Goal: Information Seeking & Learning: Learn about a topic

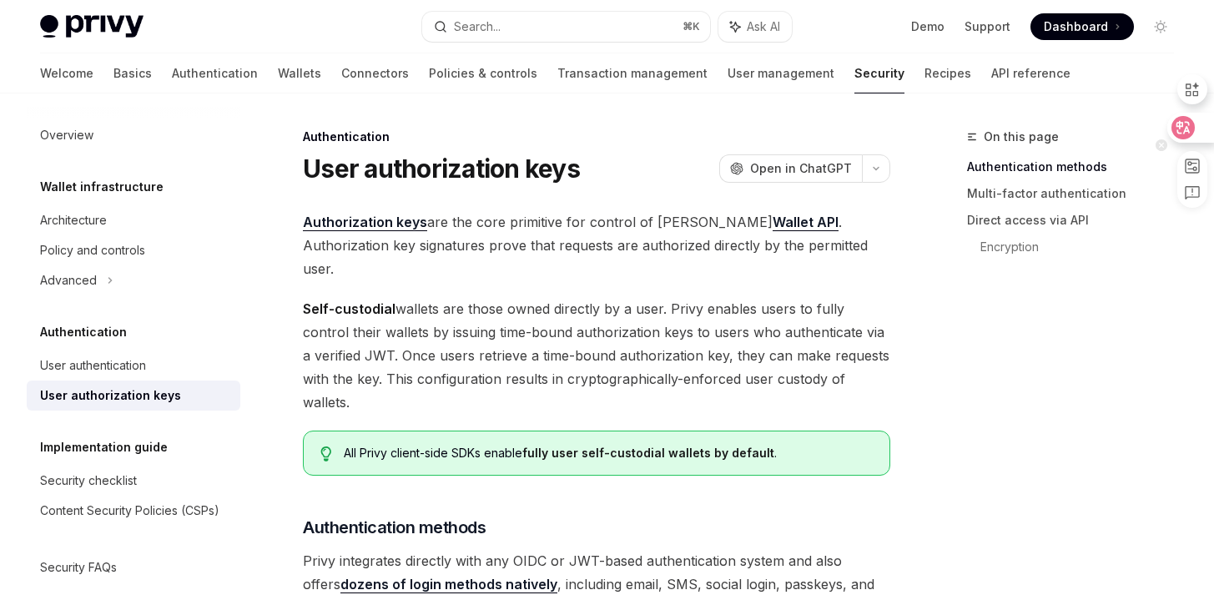
click at [1186, 123] on icon at bounding box center [1183, 127] width 17 height 17
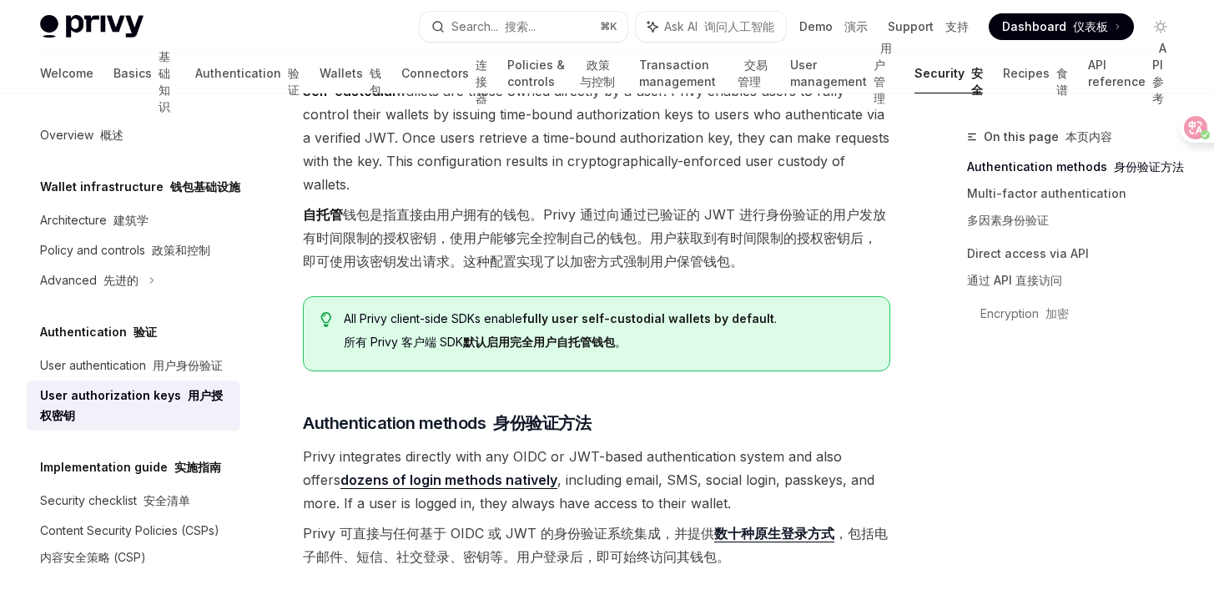
scroll to position [349, 0]
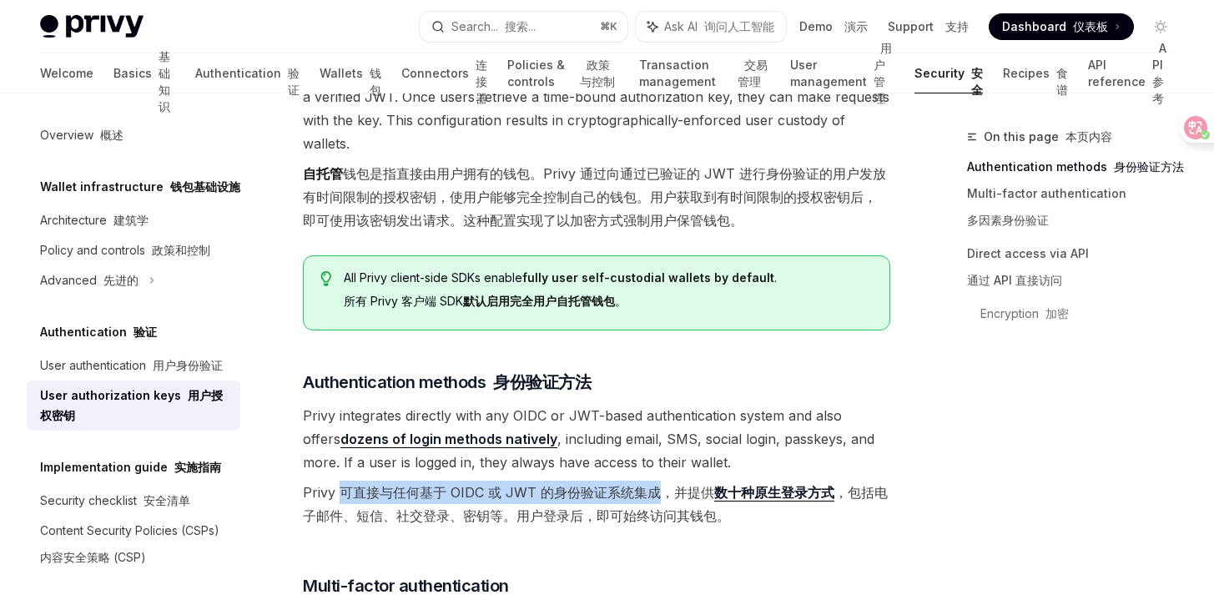
drag, startPoint x: 342, startPoint y: 470, endPoint x: 660, endPoint y: 473, distance: 317.9
click at [658, 484] on font "Privy 可直接与任何基于 OIDC 或 JWT 的身份验证系统集成，并提供 数十种原生登录方式 ，包括电子邮件、短信、社交登录、密钥等。用户登录后，即可始…" at bounding box center [595, 504] width 585 height 40
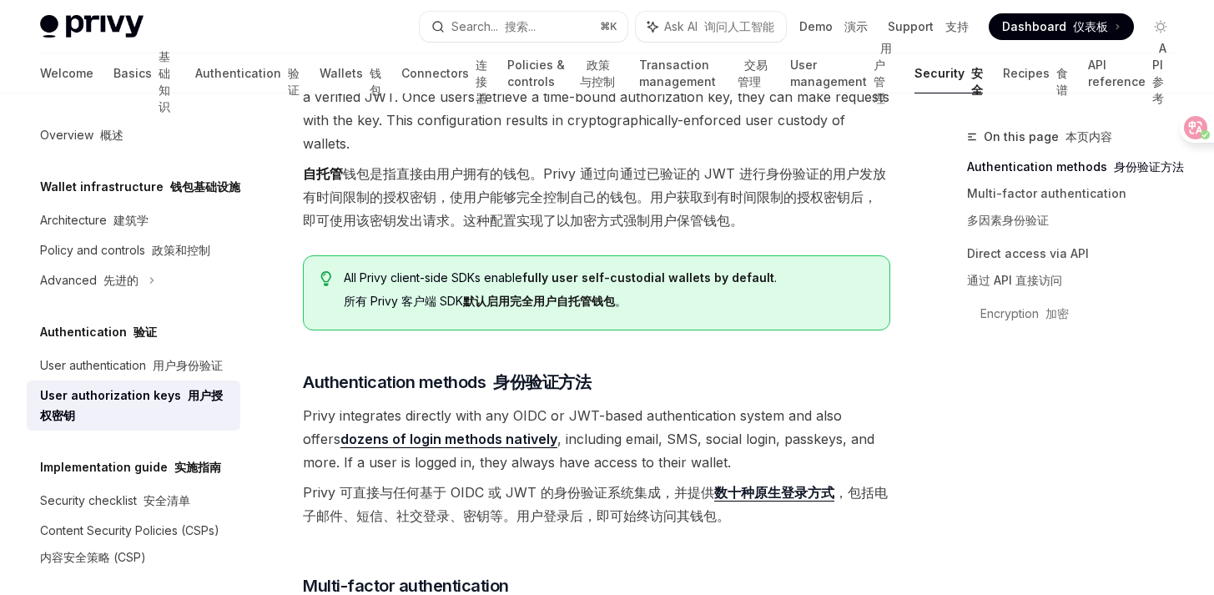
drag, startPoint x: 610, startPoint y: 506, endPoint x: 580, endPoint y: 506, distance: 30.0
click at [610, 505] on span "Privy integrates directly with any OIDC or JWT-based authentication system and …" at bounding box center [596, 469] width 587 height 130
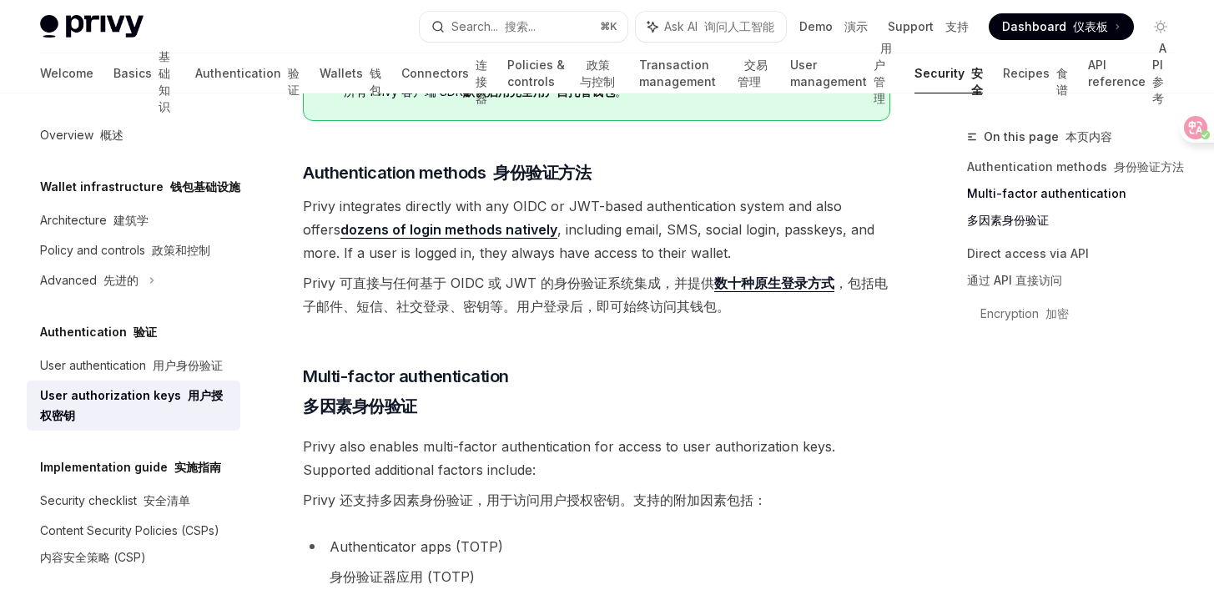
scroll to position [581, 0]
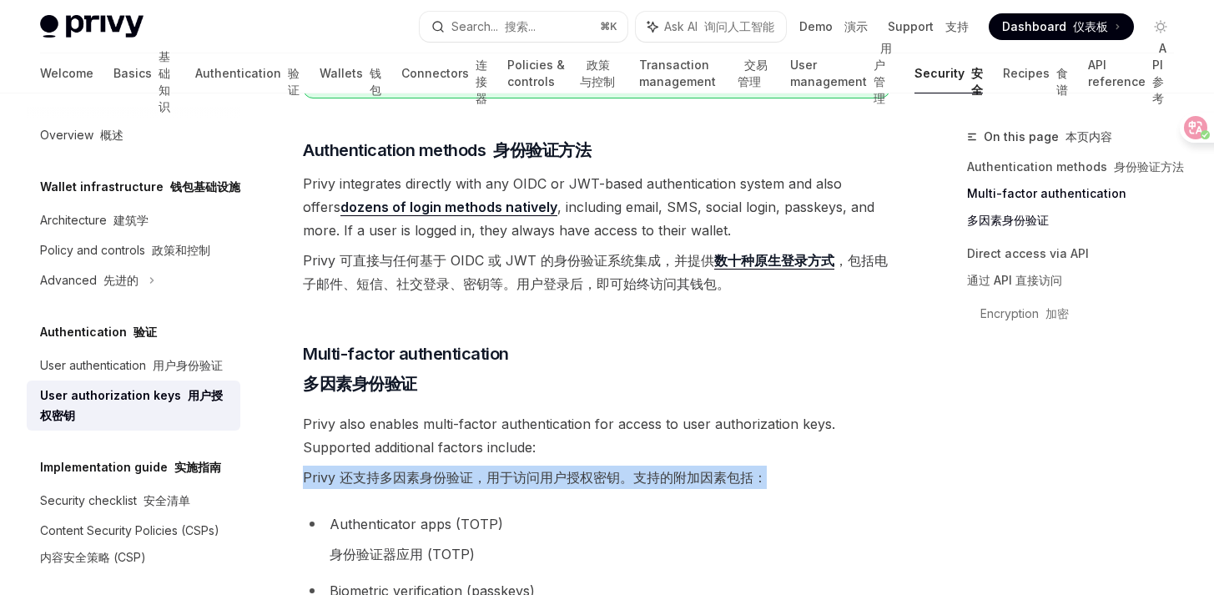
drag, startPoint x: 306, startPoint y: 453, endPoint x: 762, endPoint y: 461, distance: 455.6
click at [762, 465] on font "Privy 还支持多因素身份验证，用于访问用户授权密钥。支持的附加因素包括：" at bounding box center [535, 476] width 464 height 23
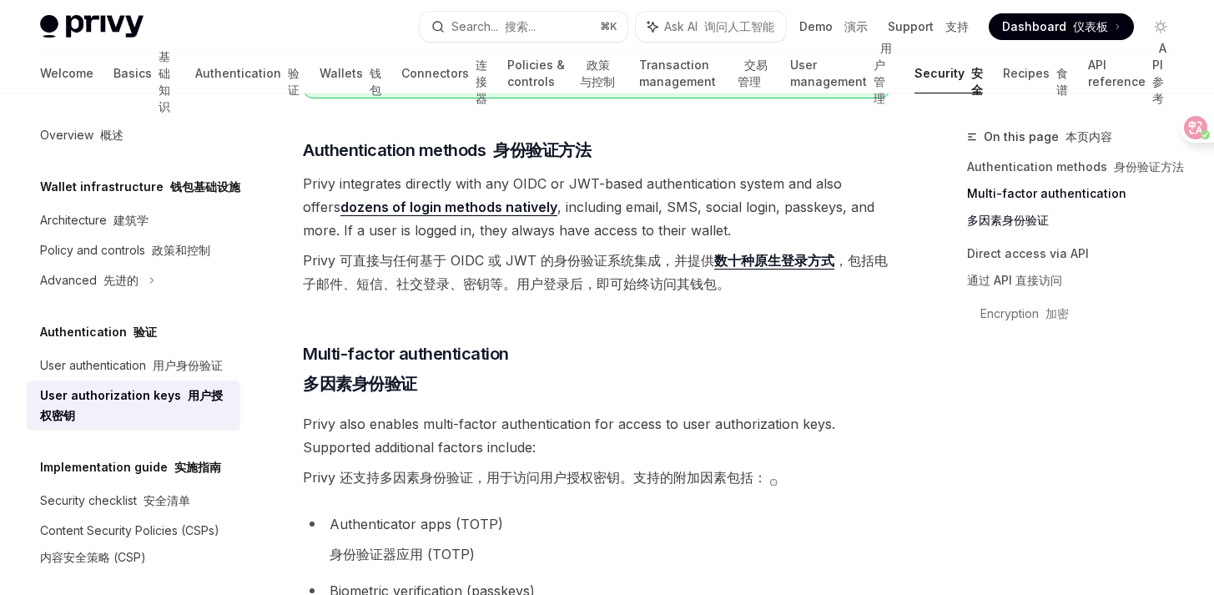
click at [611, 512] on li "Authenticator apps (TOTP) 身份验证器应用 (TOTP)" at bounding box center [596, 542] width 587 height 60
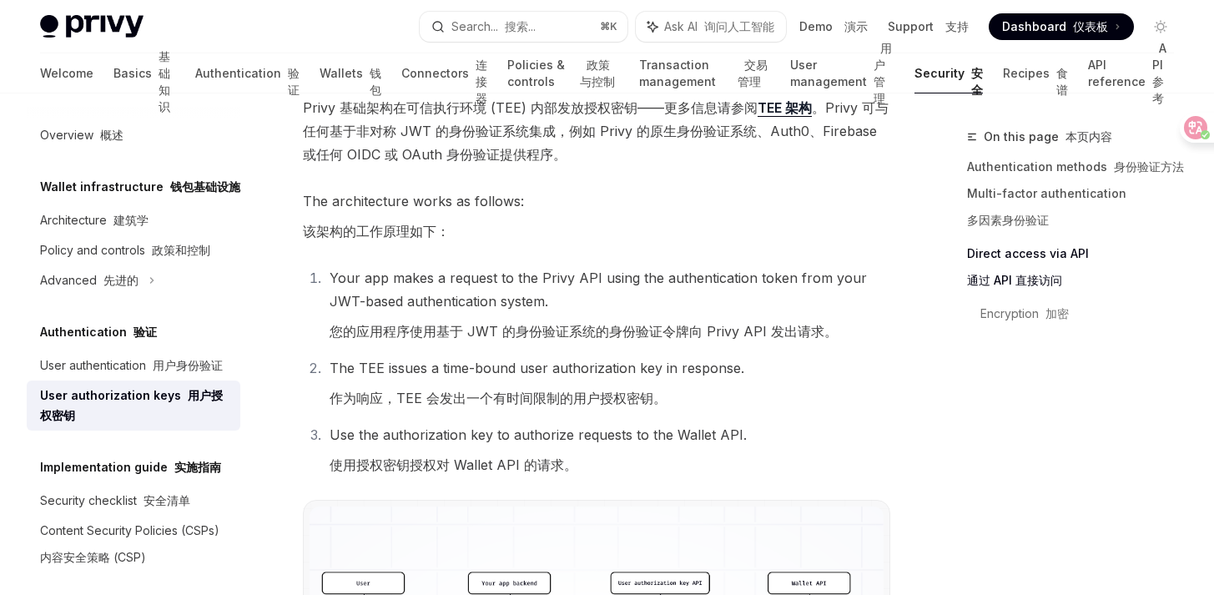
scroll to position [1633, 0]
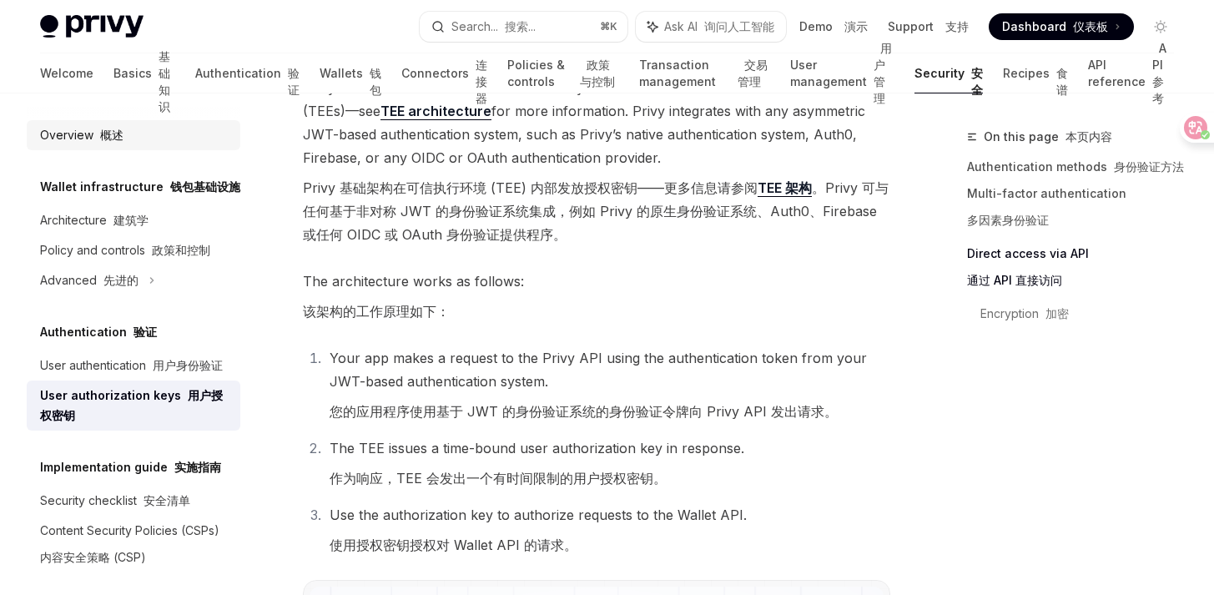
click at [68, 137] on div "Overview 概述" at bounding box center [81, 135] width 83 height 20
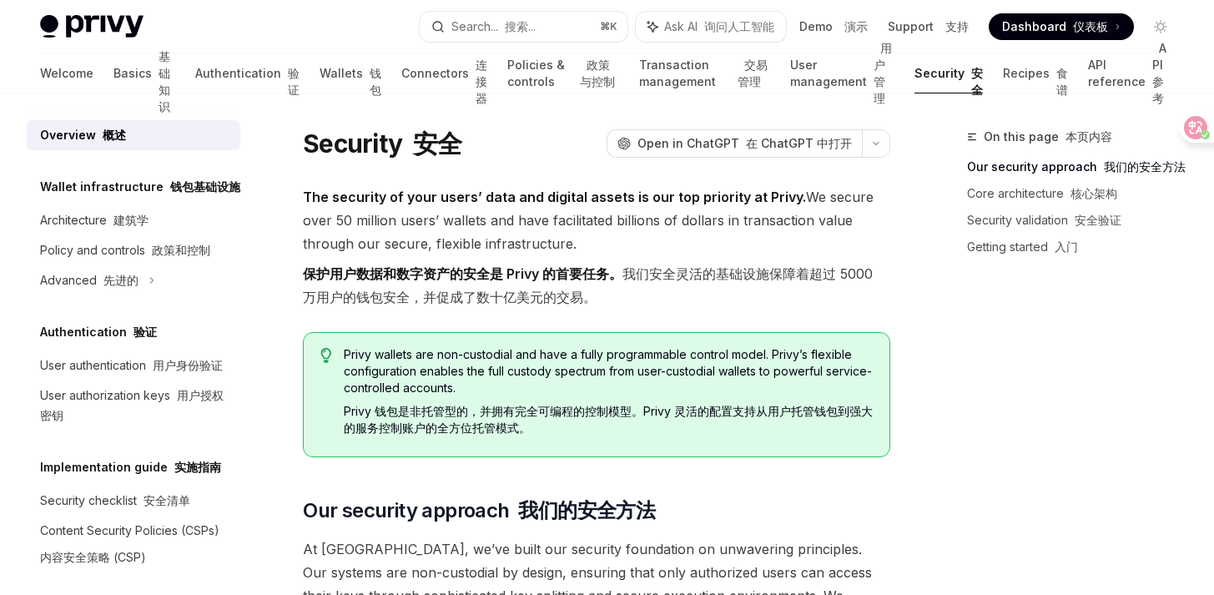
click at [108, 28] on img at bounding box center [91, 26] width 103 height 23
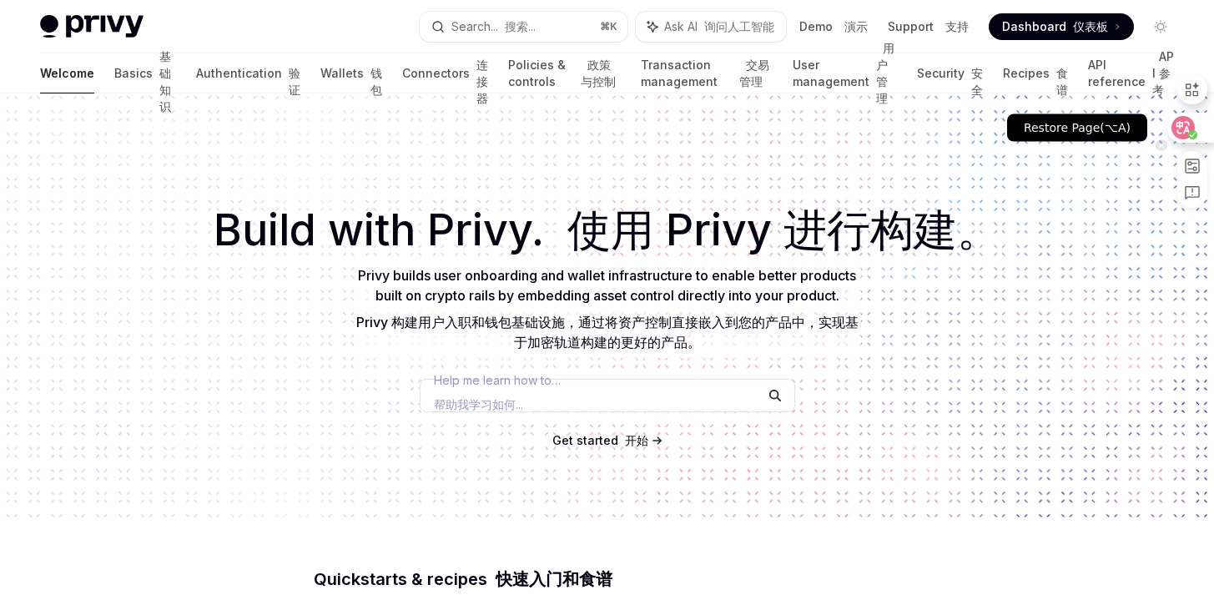
drag, startPoint x: 1186, startPoint y: 124, endPoint x: 1145, endPoint y: 96, distance: 50.4
click at [1186, 125] on icon at bounding box center [1183, 127] width 17 height 17
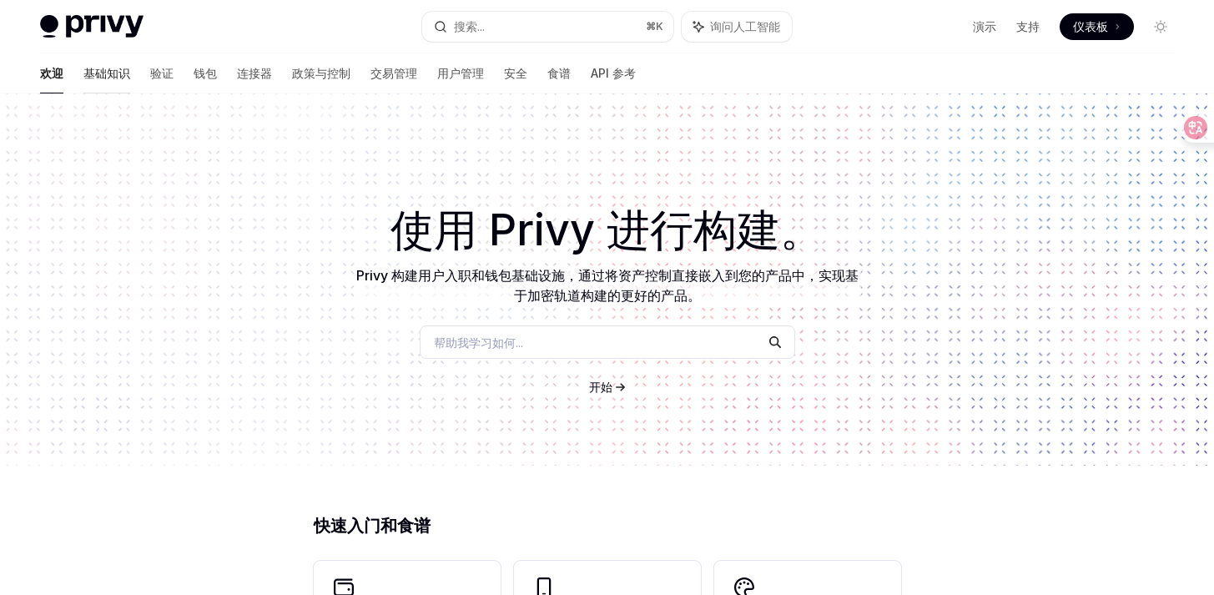
click at [83, 79] on font "基础知识" at bounding box center [106, 73] width 47 height 14
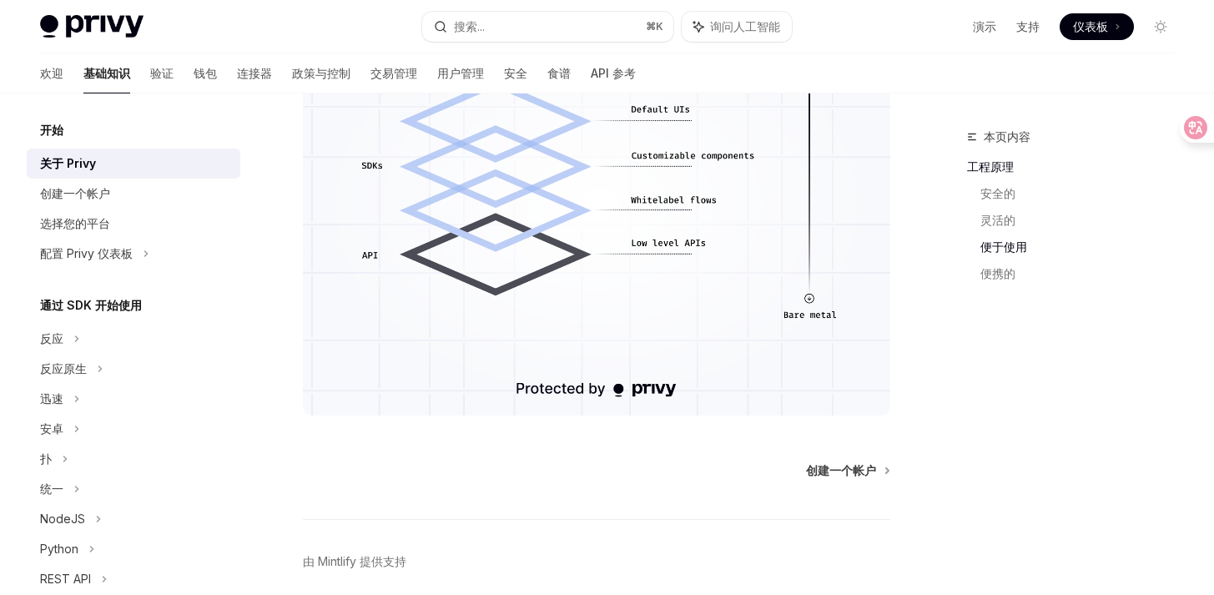
scroll to position [1366, 0]
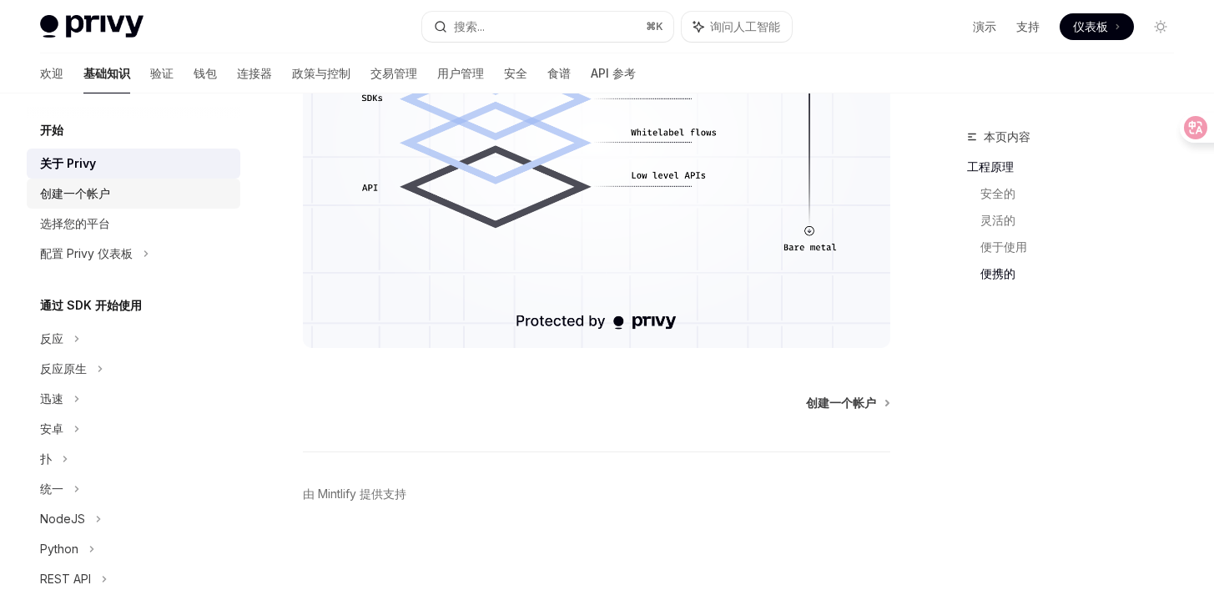
click at [94, 195] on font "创建一个帐户" at bounding box center [75, 193] width 70 height 14
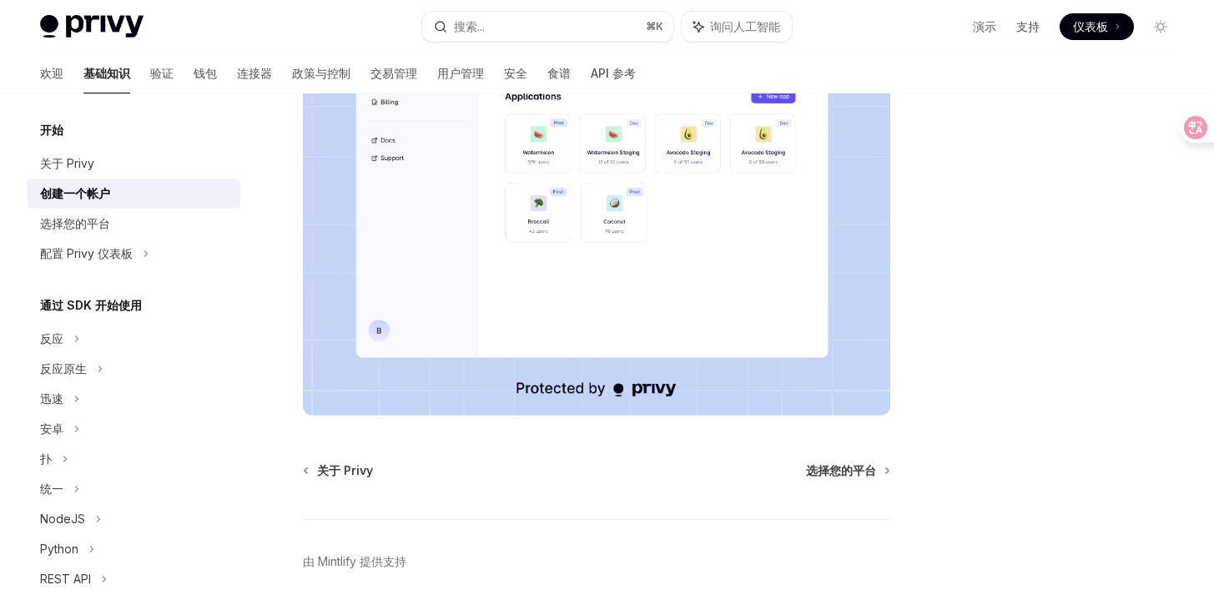
scroll to position [420, 0]
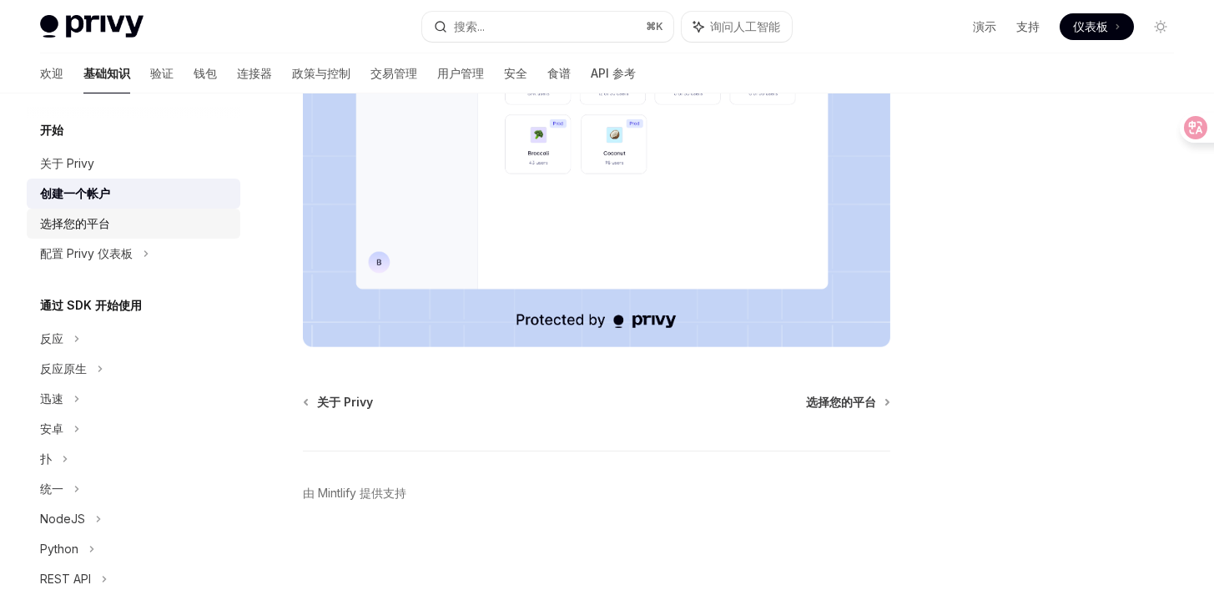
click at [108, 219] on font "选择您的平台" at bounding box center [75, 223] width 70 height 14
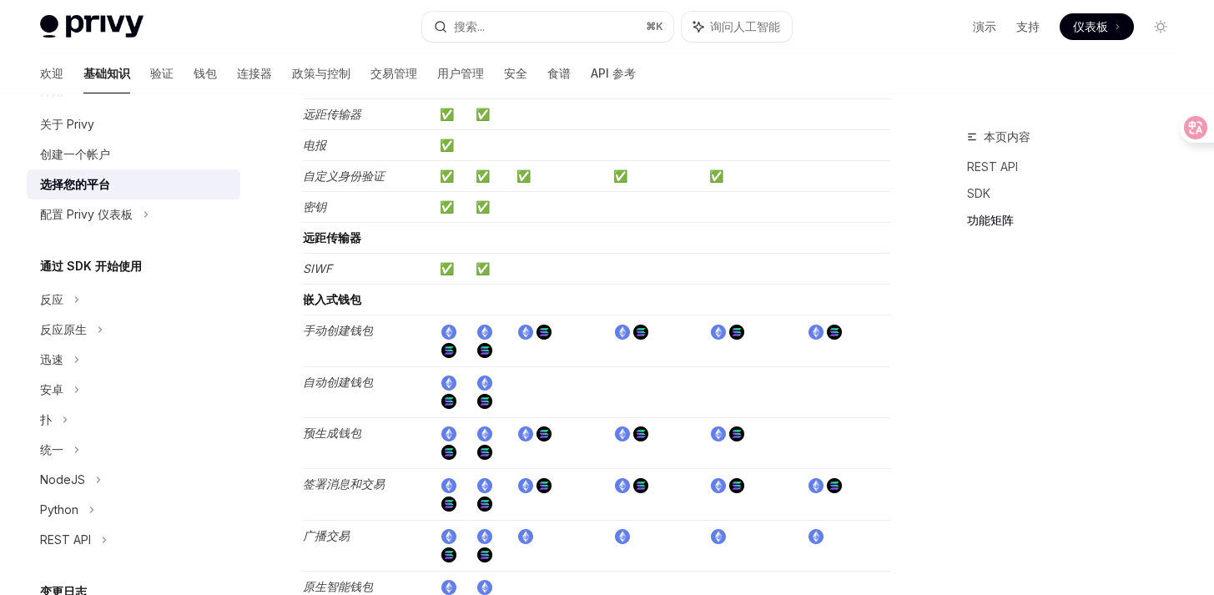
scroll to position [1859, 0]
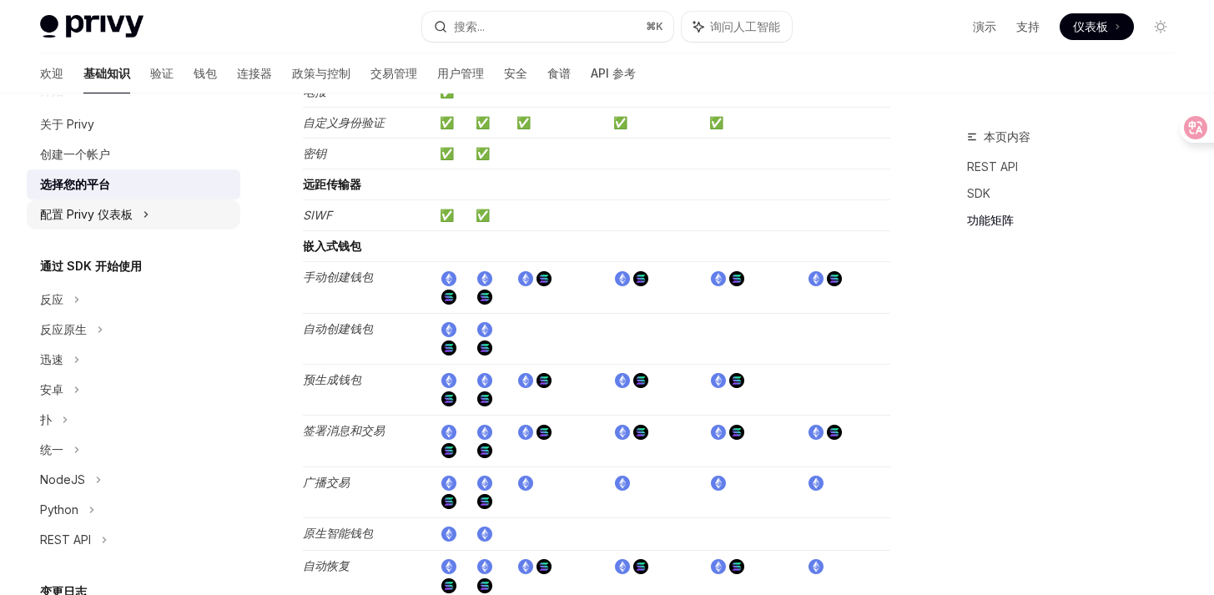
click at [131, 216] on font "配置 Privy 仪表板" at bounding box center [86, 214] width 93 height 14
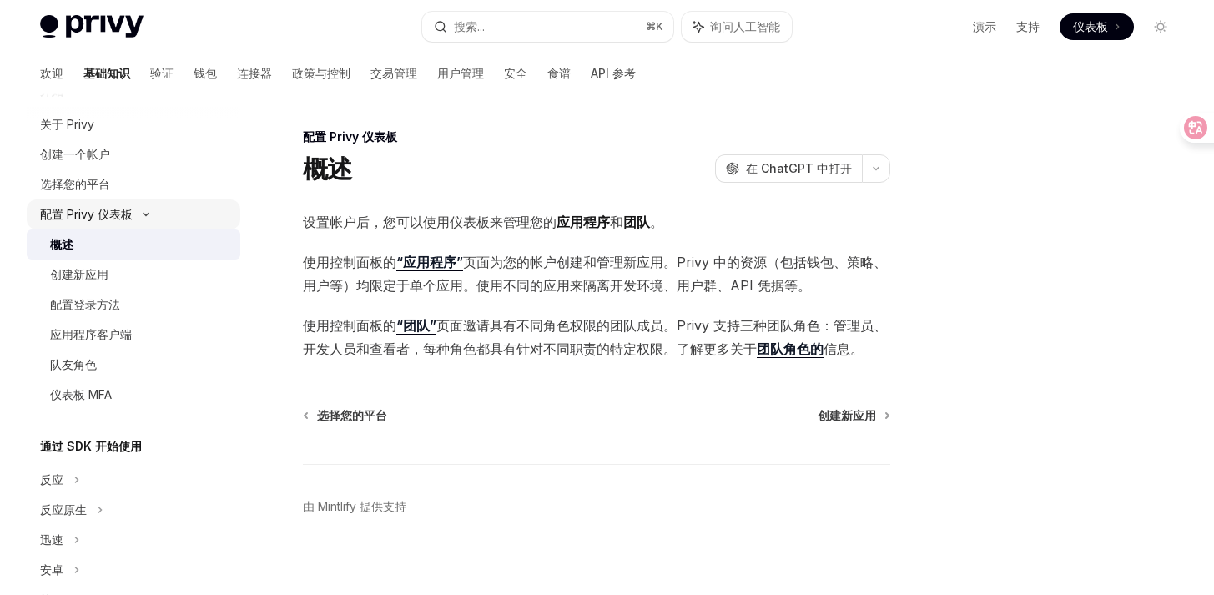
click at [133, 214] on div "配置 Privy 仪表板" at bounding box center [134, 214] width 214 height 30
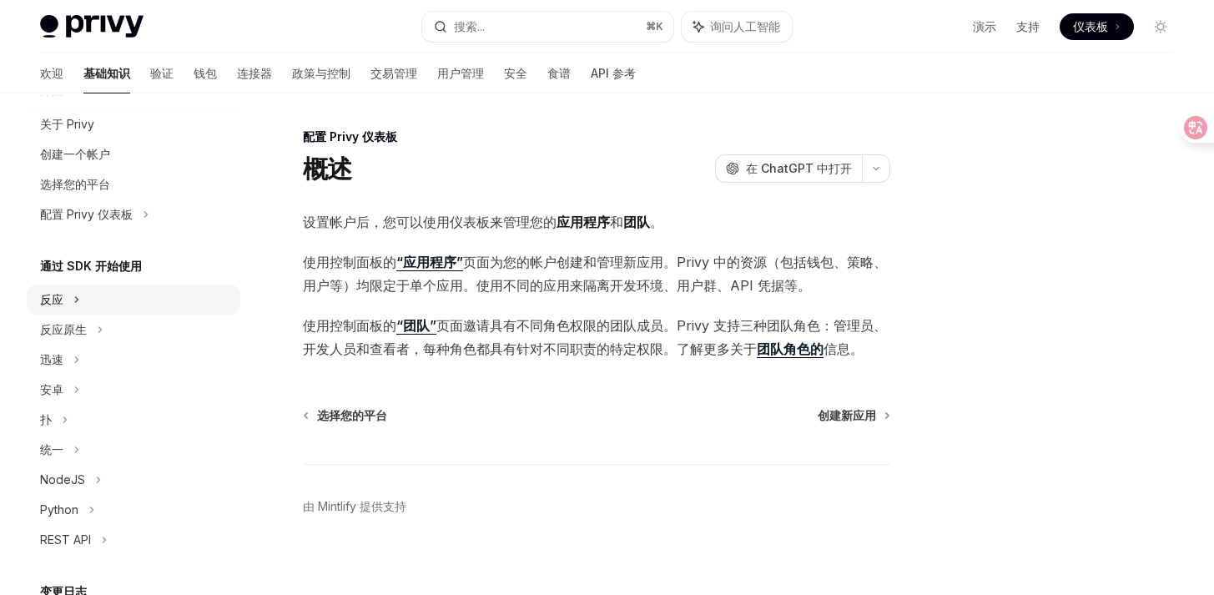
click at [76, 297] on icon at bounding box center [77, 299] width 3 height 5
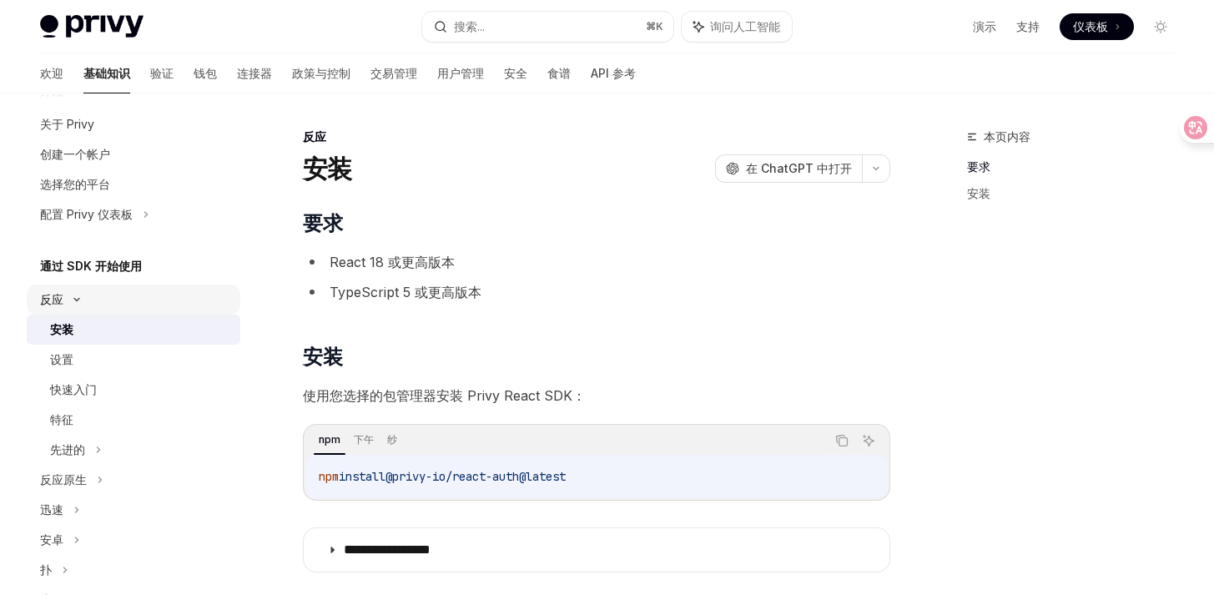
click at [74, 299] on icon at bounding box center [76, 300] width 5 height 3
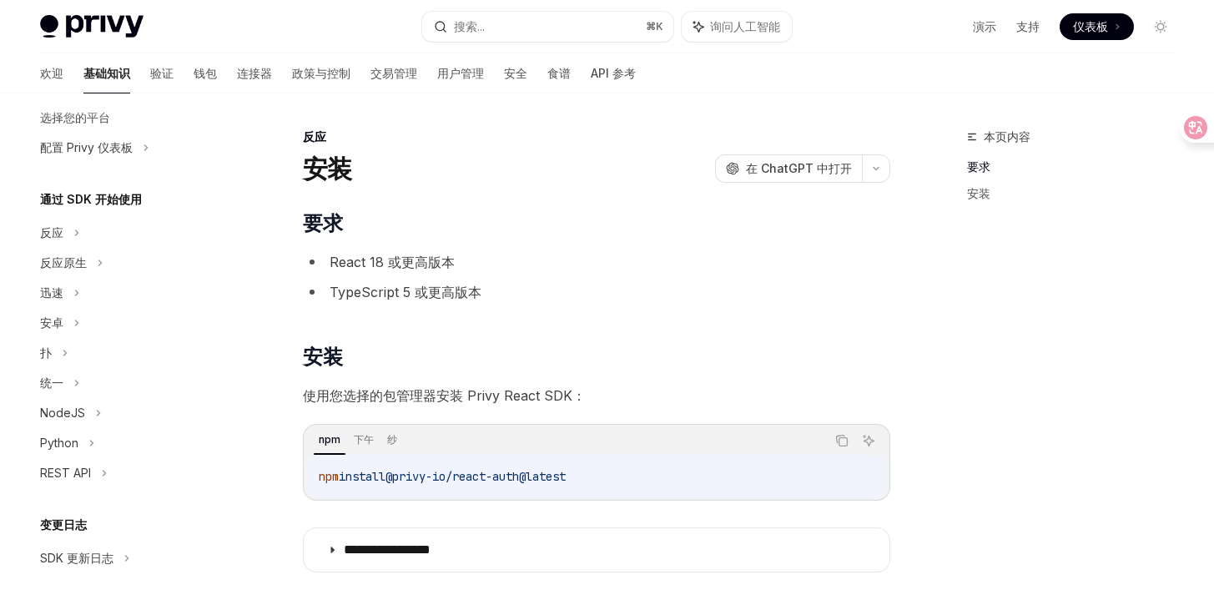
scroll to position [38, 0]
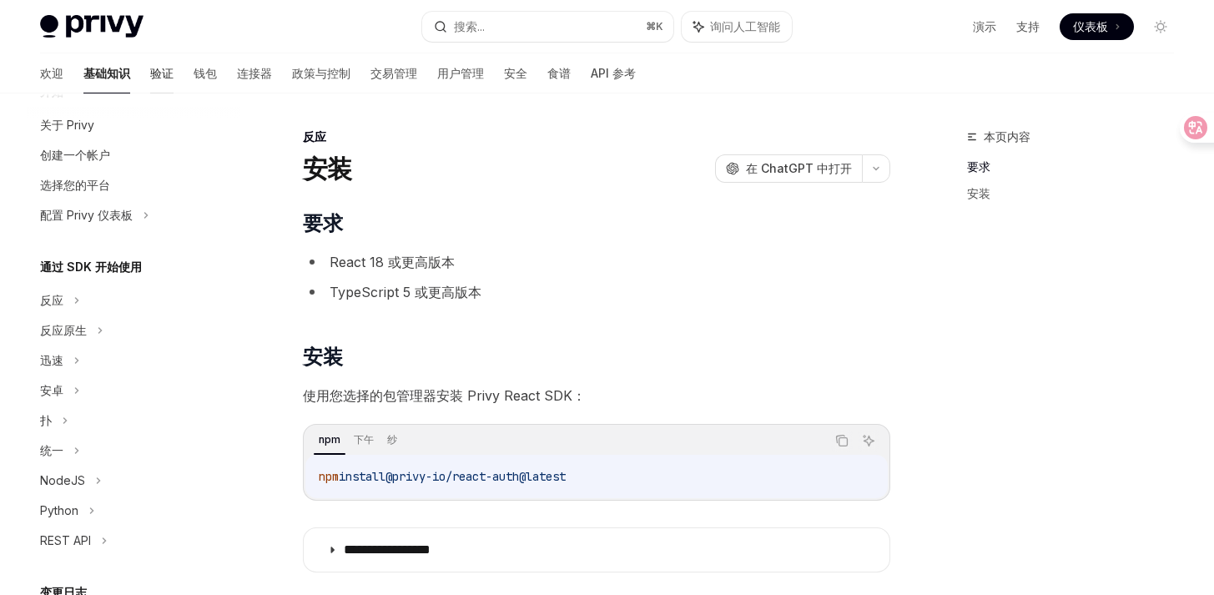
click at [150, 80] on font "验证" at bounding box center [161, 73] width 23 height 17
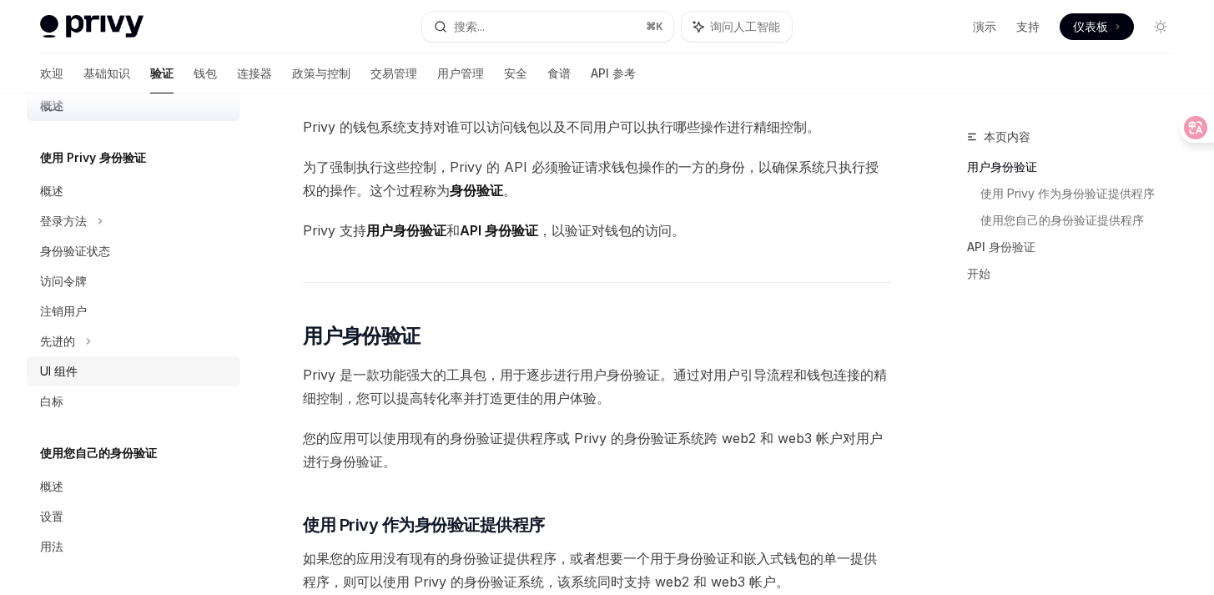
scroll to position [114, 0]
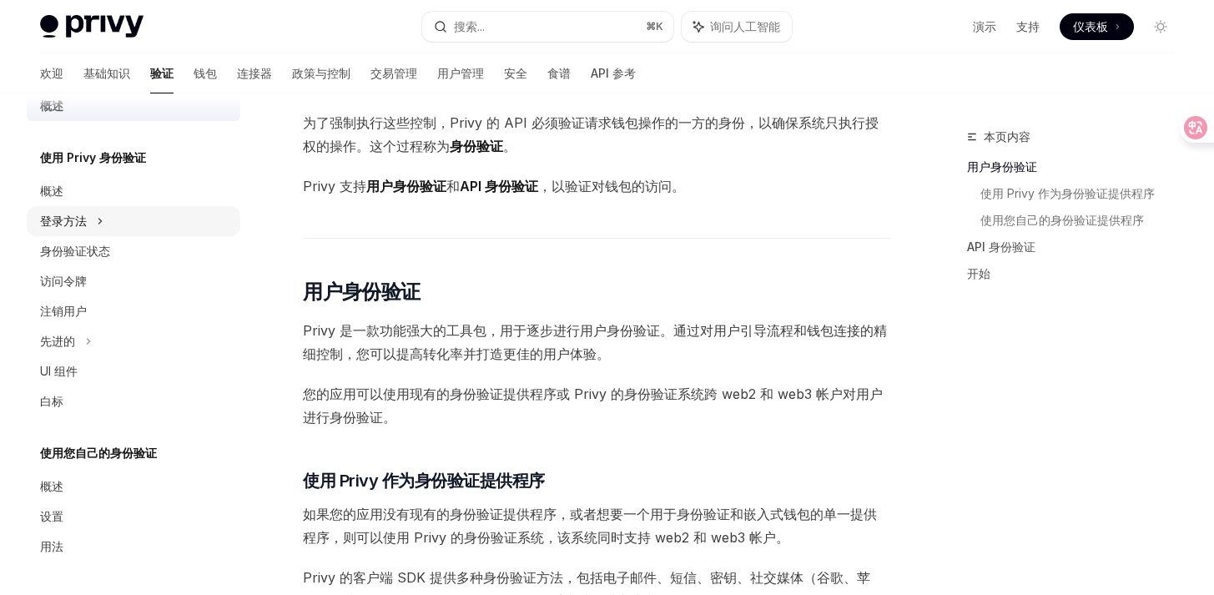
click at [99, 219] on icon at bounding box center [100, 221] width 3 height 5
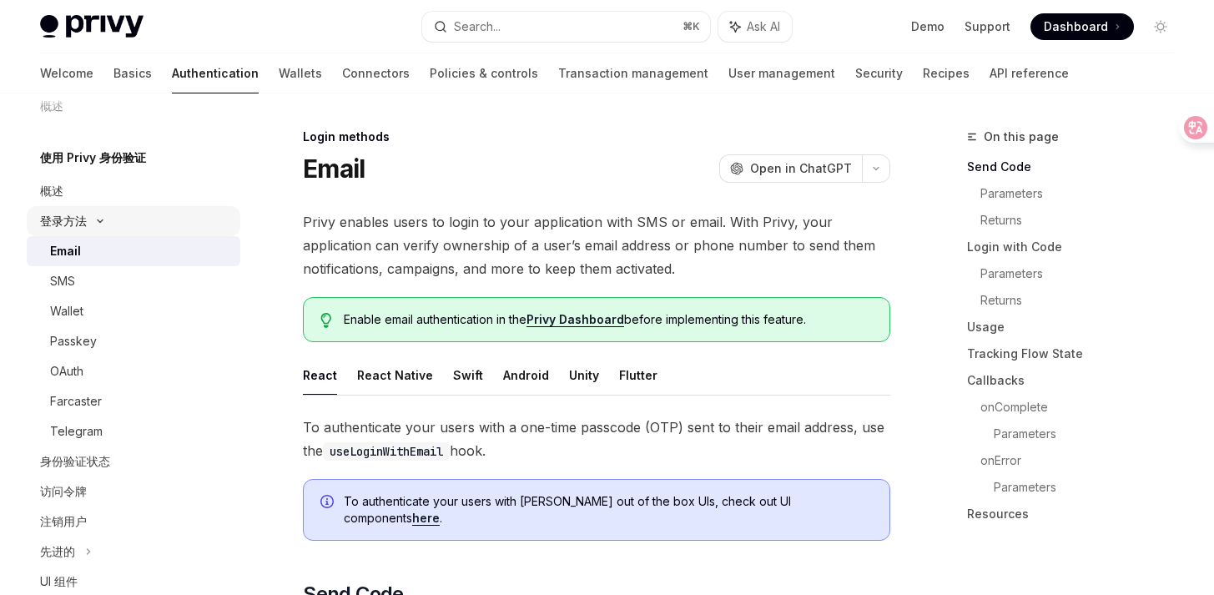
type textarea "*"
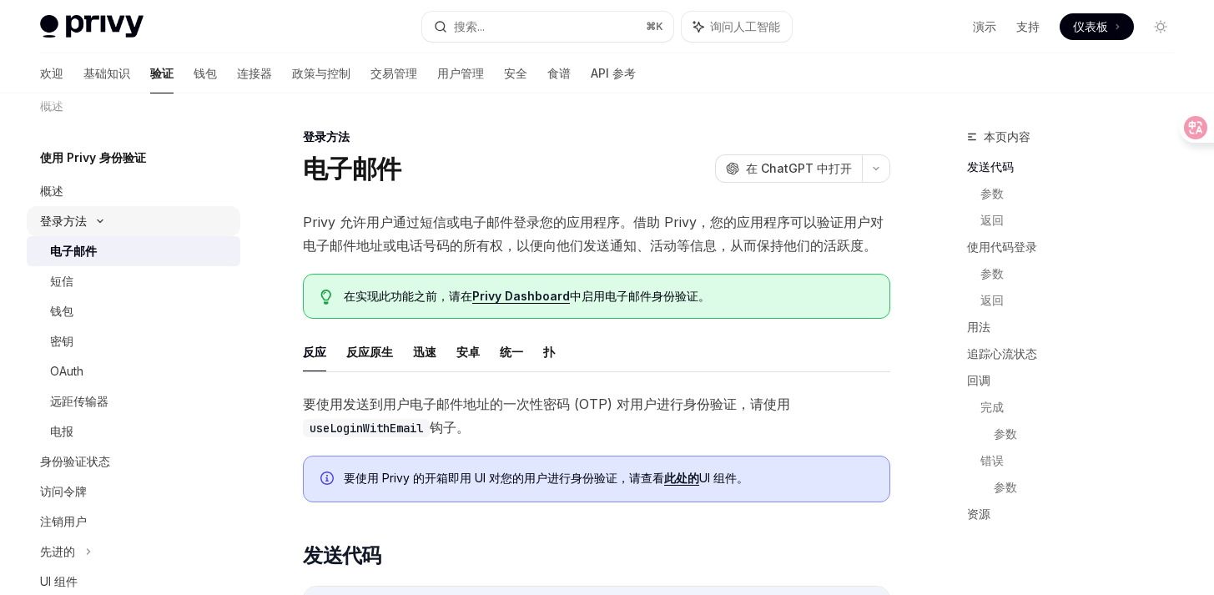
click at [98, 219] on icon at bounding box center [100, 221] width 20 height 7
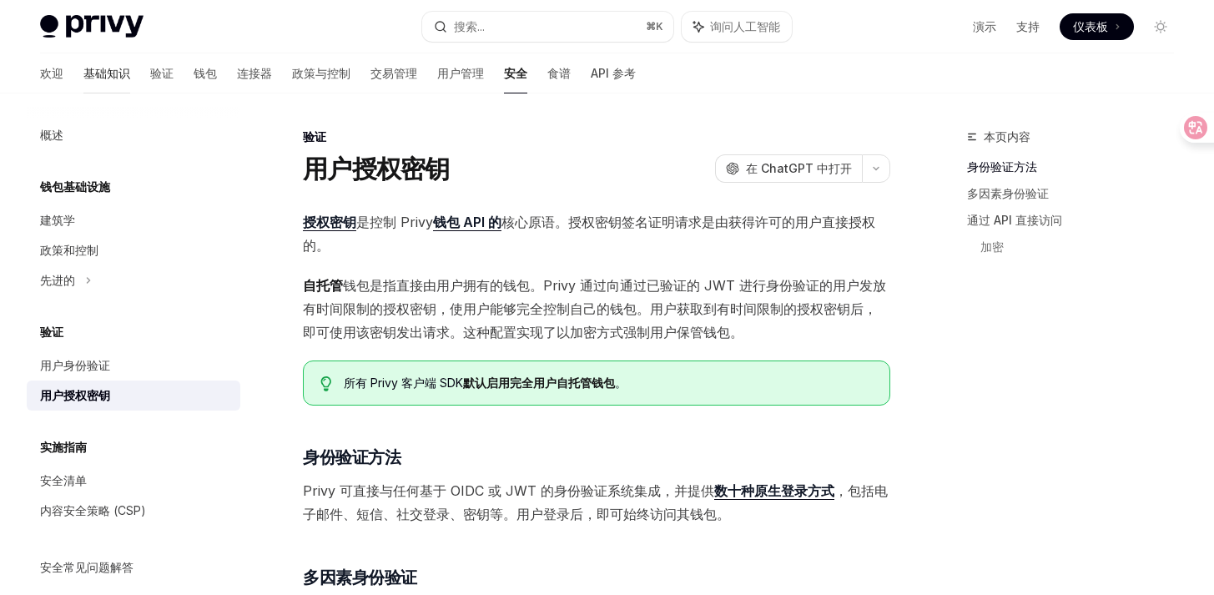
click at [83, 81] on font "基础知识" at bounding box center [106, 73] width 47 height 17
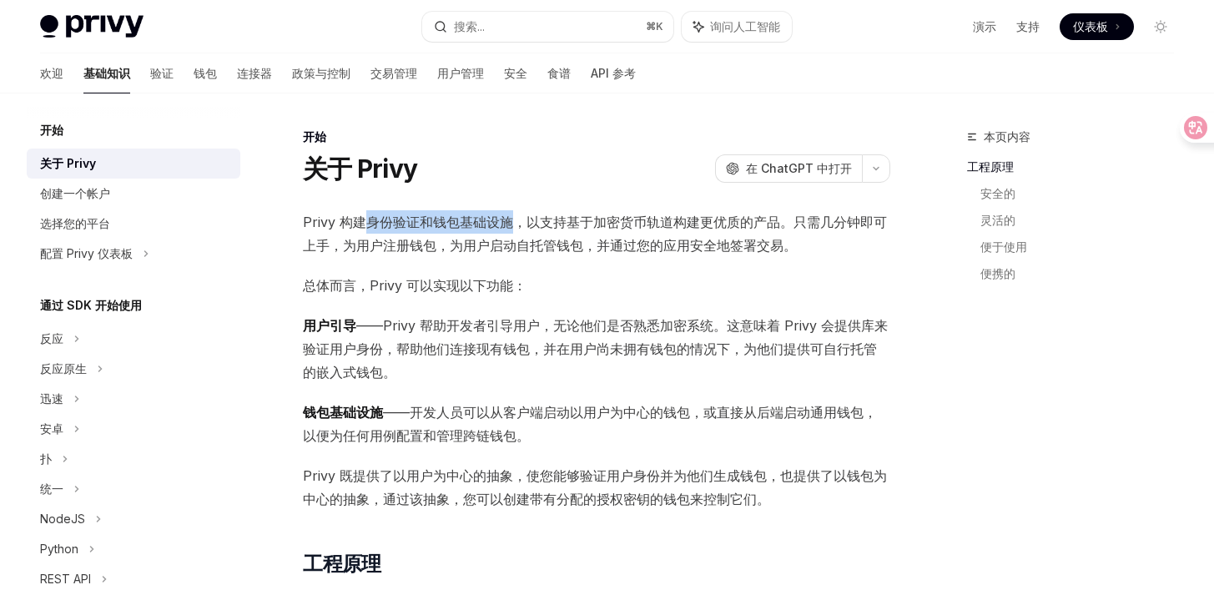
drag, startPoint x: 366, startPoint y: 226, endPoint x: 526, endPoint y: 224, distance: 160.2
click at [516, 225] on font "Privy 构建身份验证和钱包基础设施，以支持基于加密货币轨道构建更优质的产品。只需几分钟即可上手，为用户注册钱包，为用户启动自托管钱包，并通过您的应用安全地…" at bounding box center [595, 234] width 584 height 40
click at [606, 254] on span "Privy 构建身份验证和钱包基础设施，以支持基于加密货币轨道构建更优质的产品。只需几分钟即可上手，为用户注册钱包，为用户启动自托管钱包，并通过您的应用安全地…" at bounding box center [596, 233] width 587 height 47
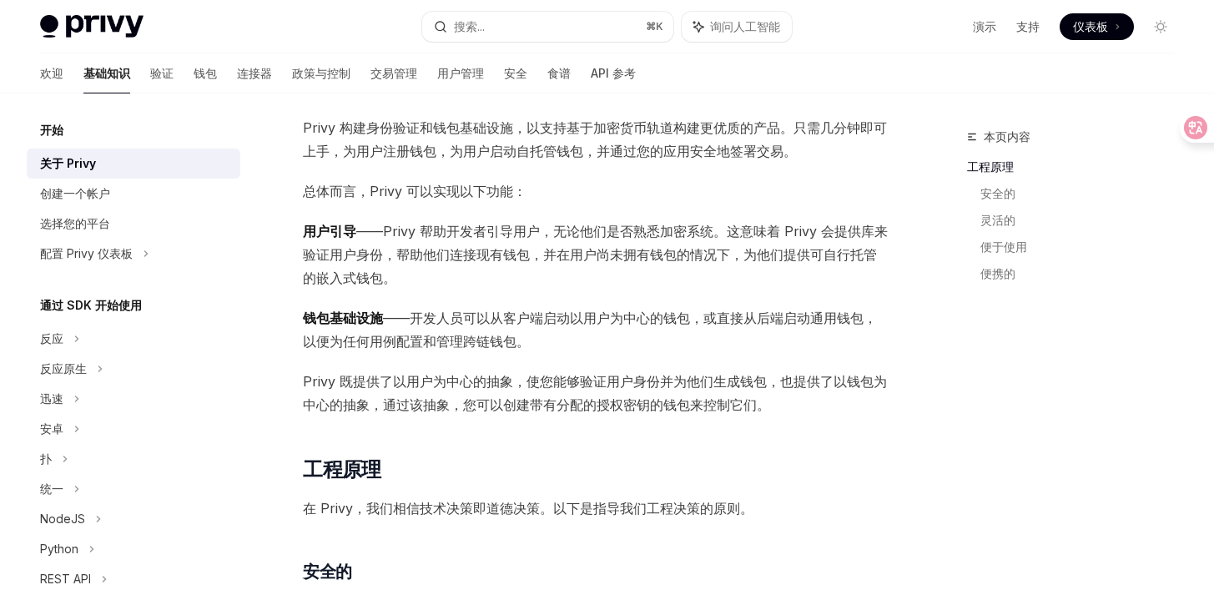
scroll to position [98, 0]
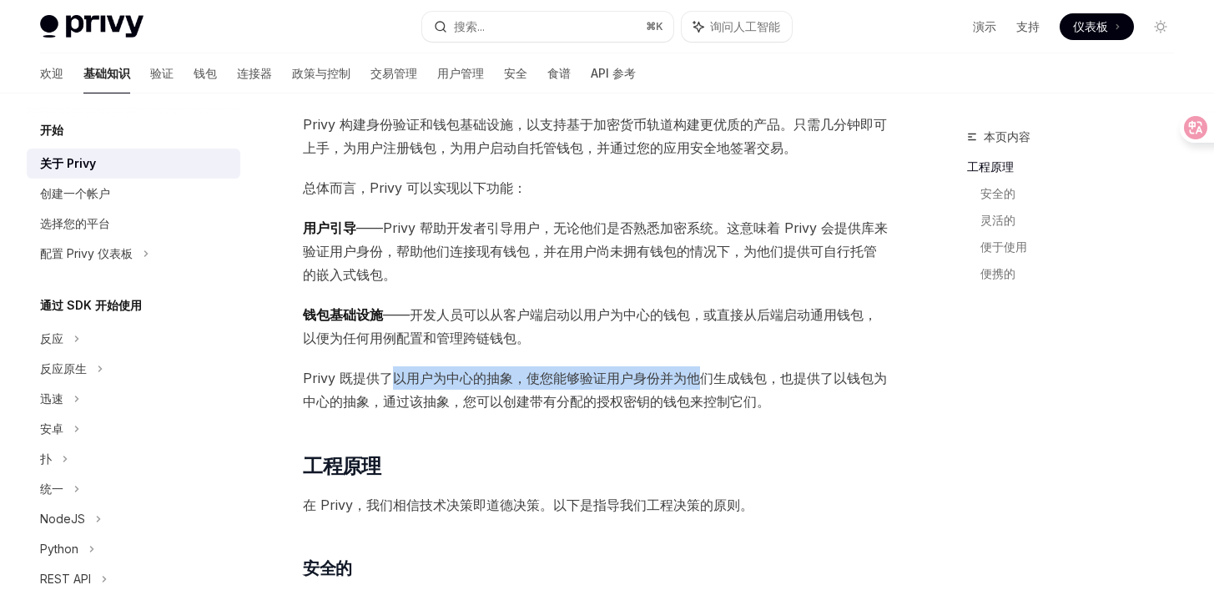
drag, startPoint x: 389, startPoint y: 375, endPoint x: 723, endPoint y: 370, distance: 334.6
click at [712, 373] on font "Privy 既提供了以用户为中心的抽象，使您能够验证用户身份并为他们生成钱包，也提供了以钱包为中心的抽象，通过该抽象，您可以创建带有分配的授权密钥的钱包来控制…" at bounding box center [595, 390] width 584 height 40
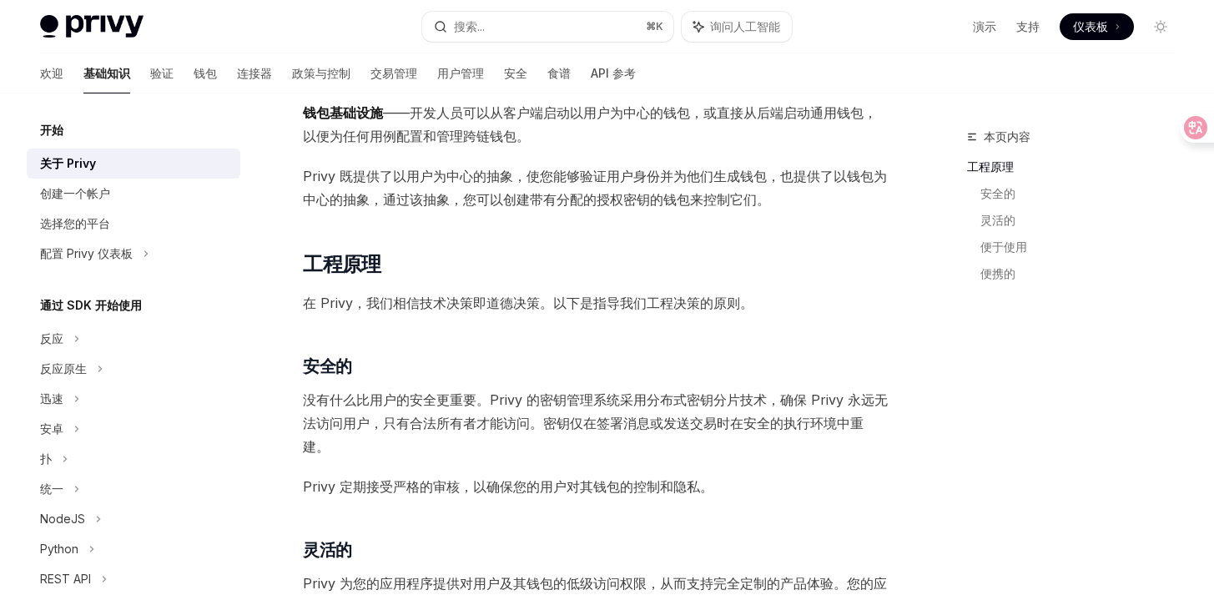
scroll to position [300, 0]
drag, startPoint x: 652, startPoint y: 422, endPoint x: 873, endPoint y: 425, distance: 220.3
click at [871, 425] on span "没有什么比用户的安全更重要。Privy 的密钥管理系统采用分布式密钥分片技术，确保 Privy 永远无法访问用户，只有合法所有者才能访问。密钥仅在签署消息或发…" at bounding box center [596, 422] width 587 height 70
click at [435, 451] on span "没有什么比用户的安全更重要。Privy 的密钥管理系统采用分布式密钥分片技术，确保 Privy 永远无法访问用户，只有合法所有者才能访问。密钥仅在签署消息或发…" at bounding box center [596, 422] width 587 height 70
drag, startPoint x: 467, startPoint y: 484, endPoint x: 724, endPoint y: 484, distance: 256.9
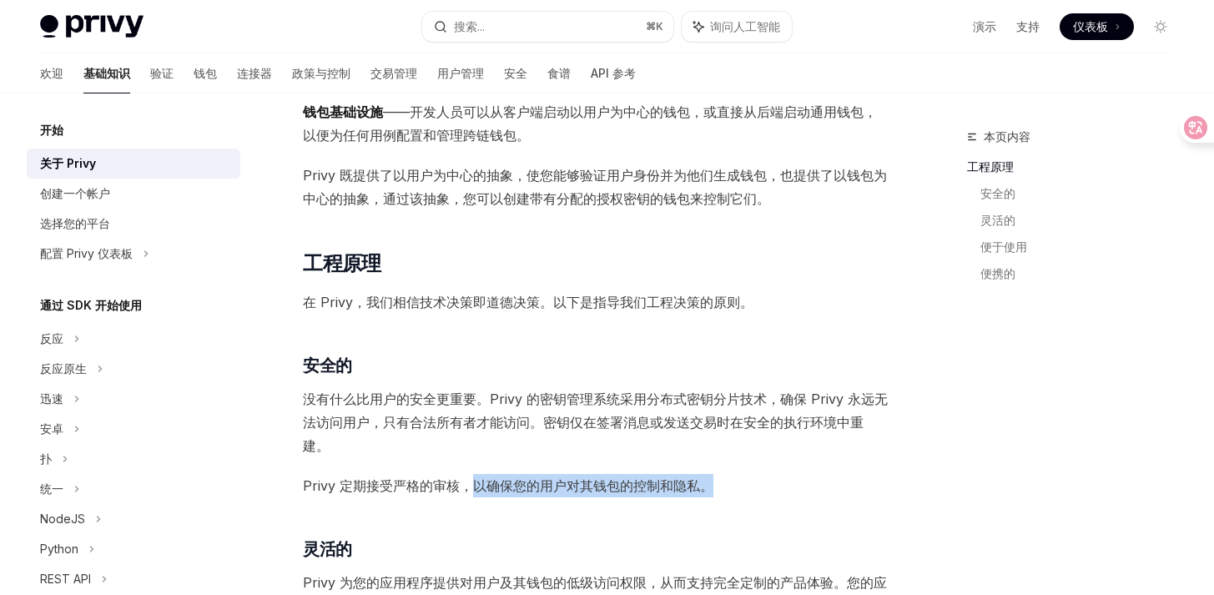
click at [726, 484] on span "Privy 定期接受严格的审核，以确保您的用户对其钱包的控制和隐私。" at bounding box center [596, 485] width 587 height 23
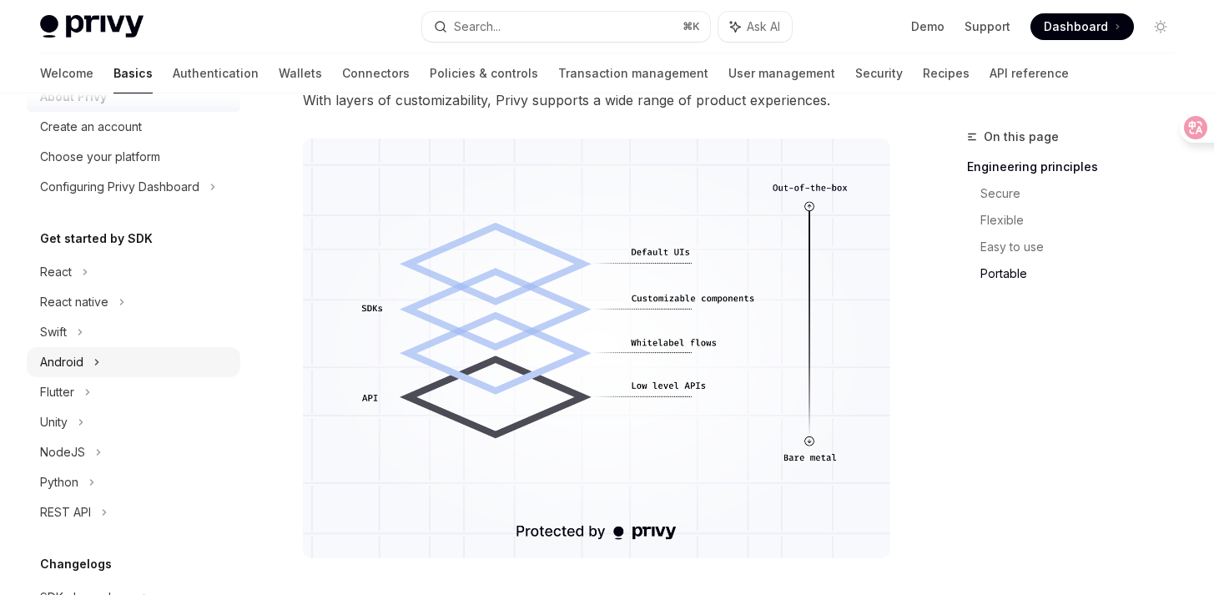
scroll to position [67, 0]
click at [86, 271] on icon at bounding box center [85, 271] width 3 height 5
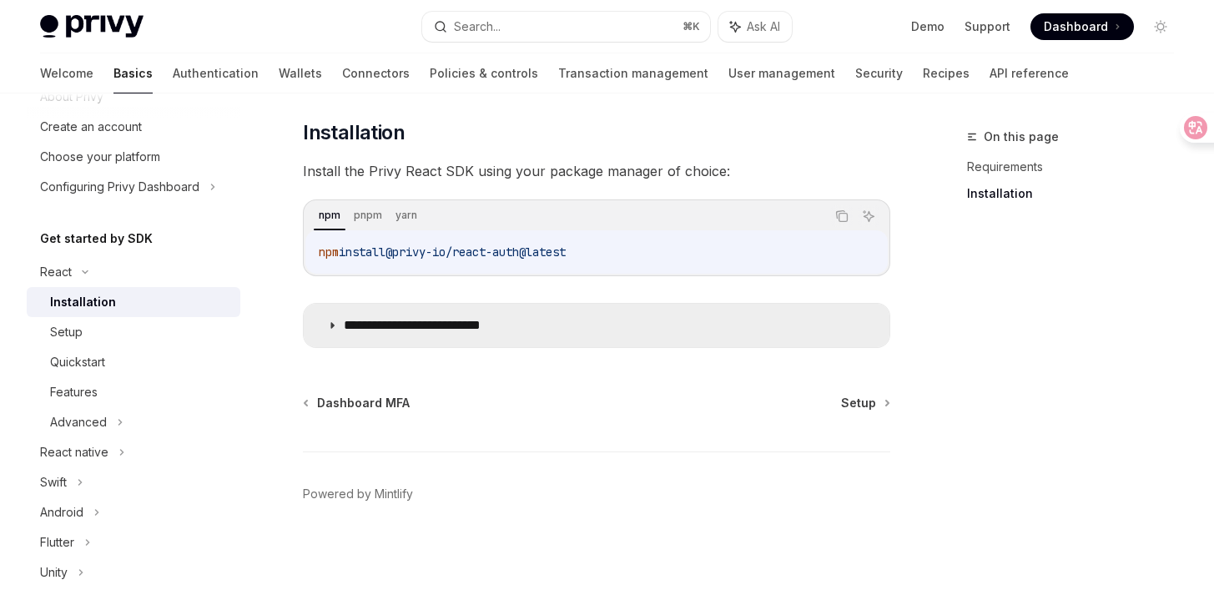
scroll to position [225, 0]
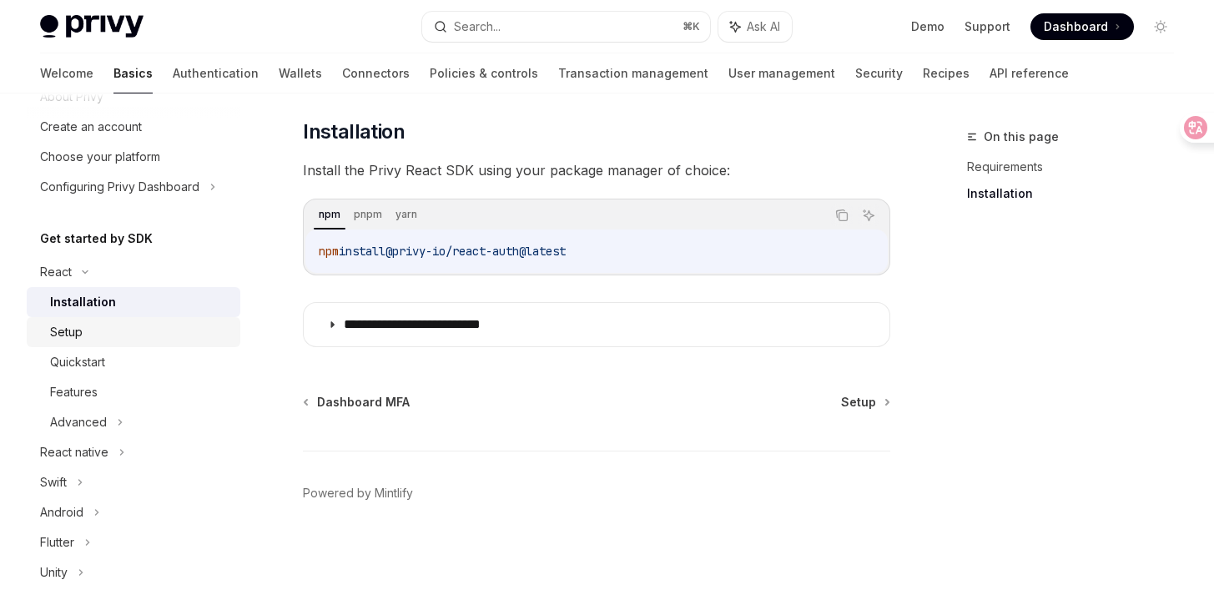
click at [86, 332] on div "Setup" at bounding box center [140, 332] width 180 height 20
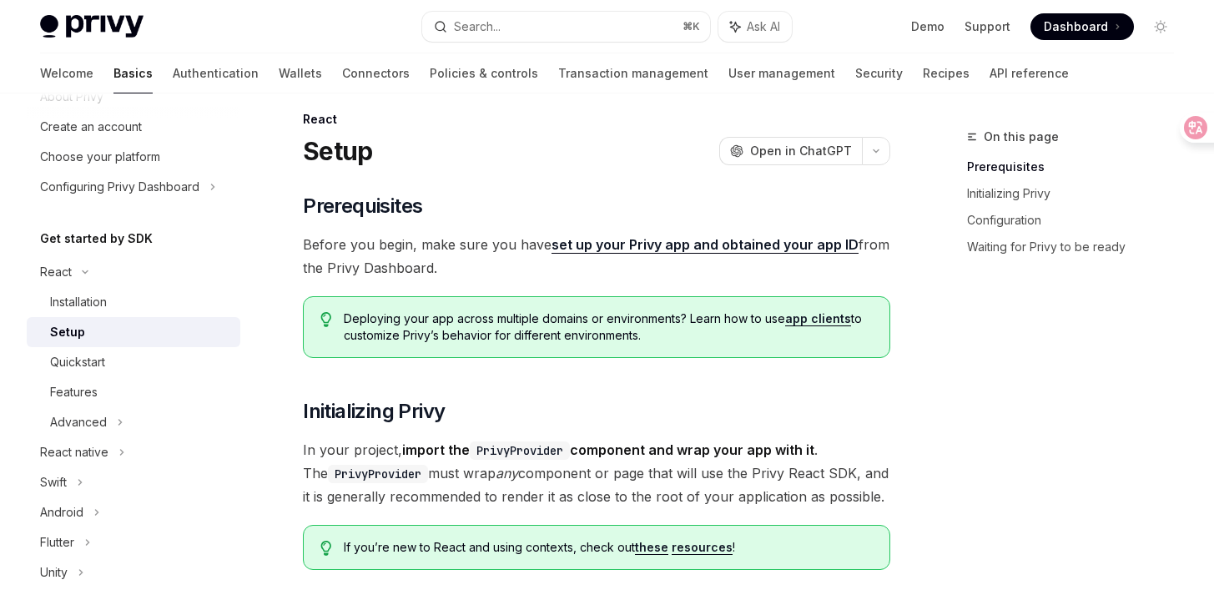
scroll to position [46, 0]
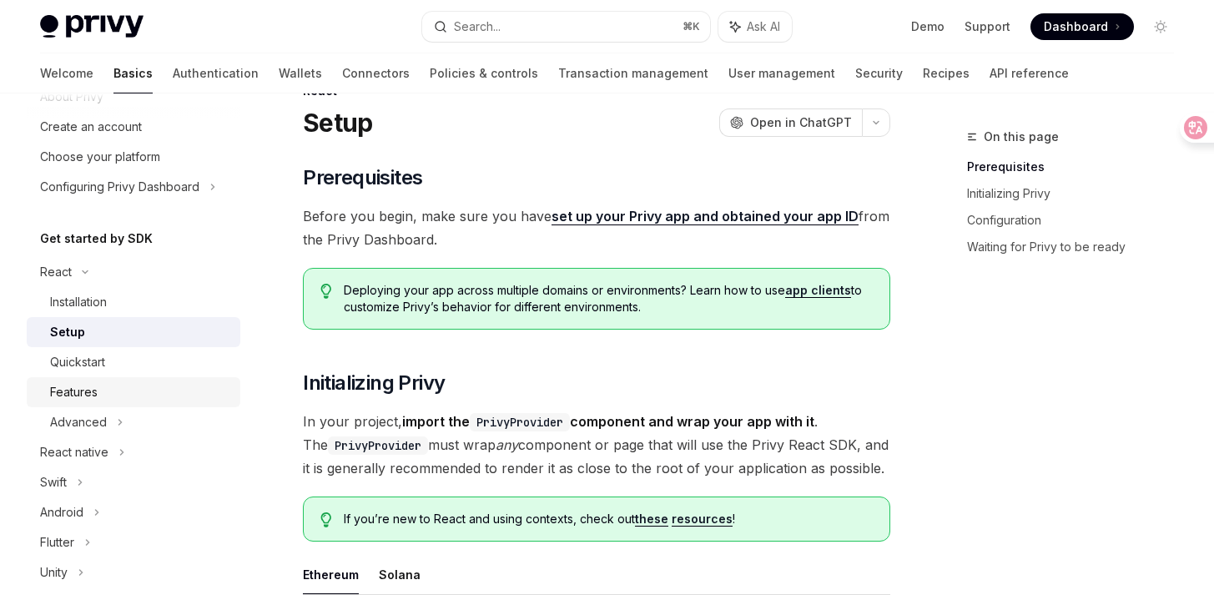
click at [138, 390] on div "Features" at bounding box center [140, 392] width 180 height 20
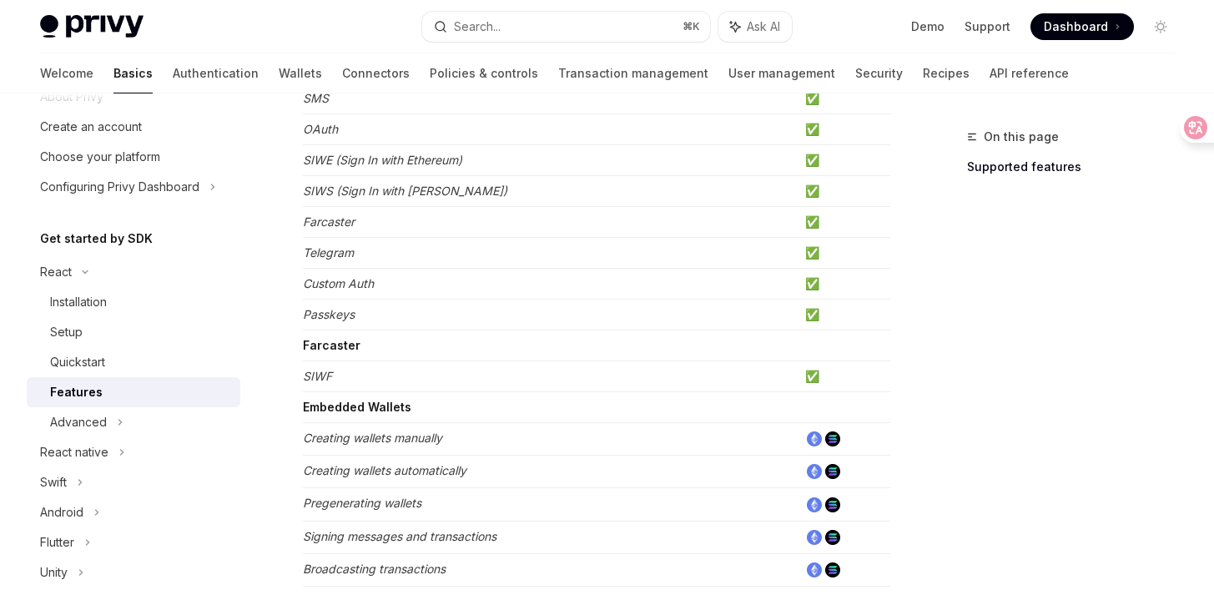
scroll to position [276, 0]
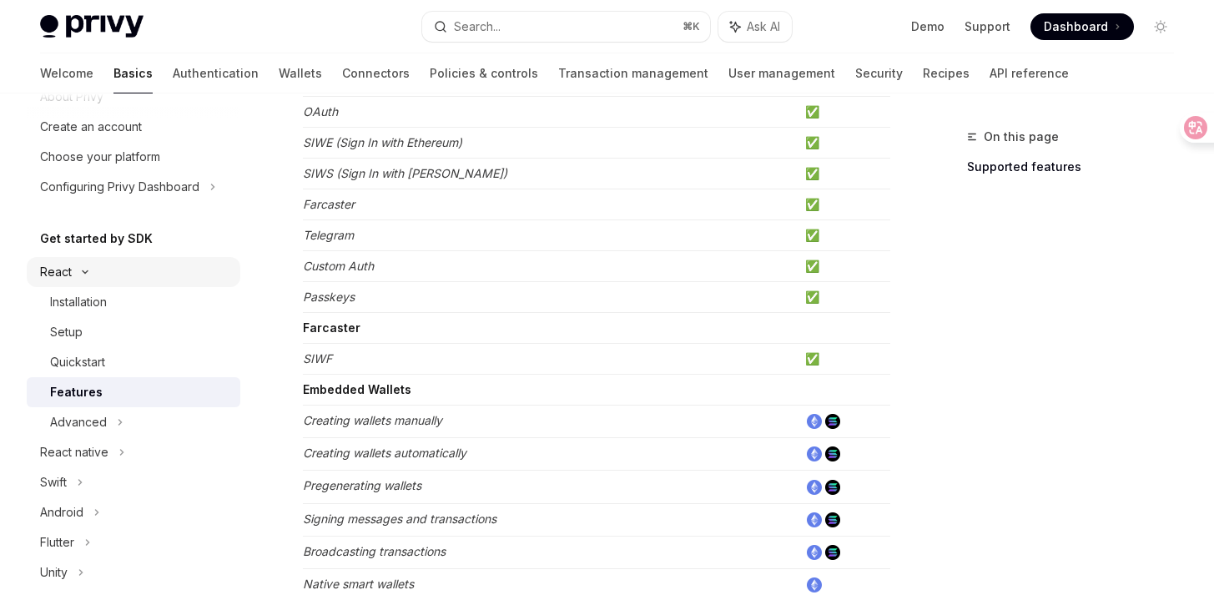
click at [85, 277] on div "React" at bounding box center [134, 272] width 214 height 30
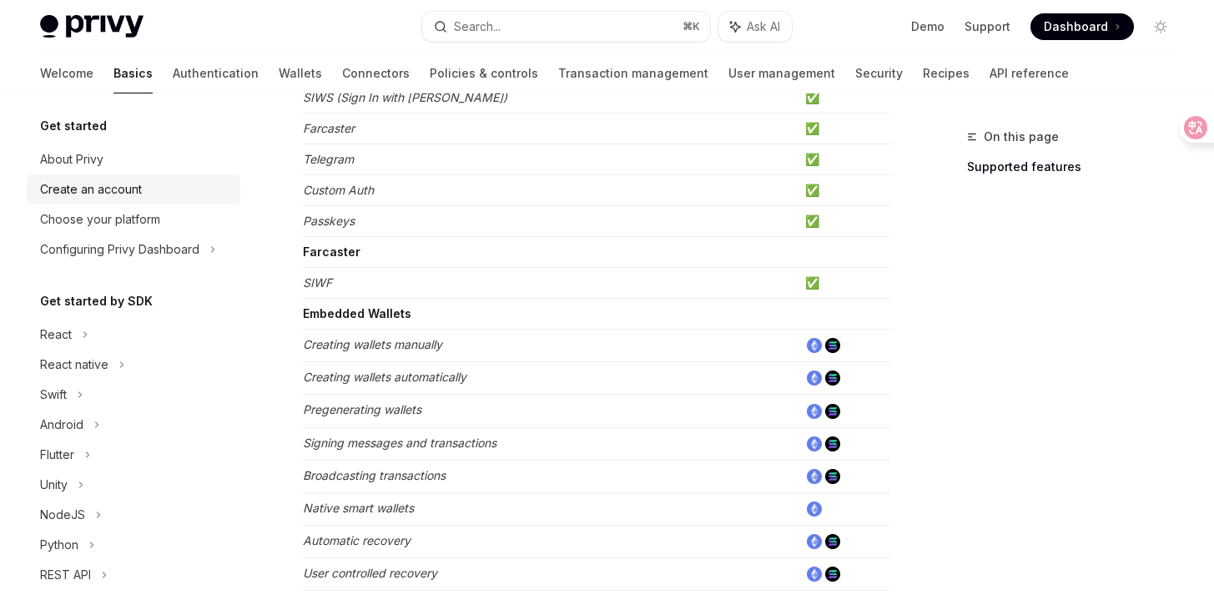
scroll to position [0, 0]
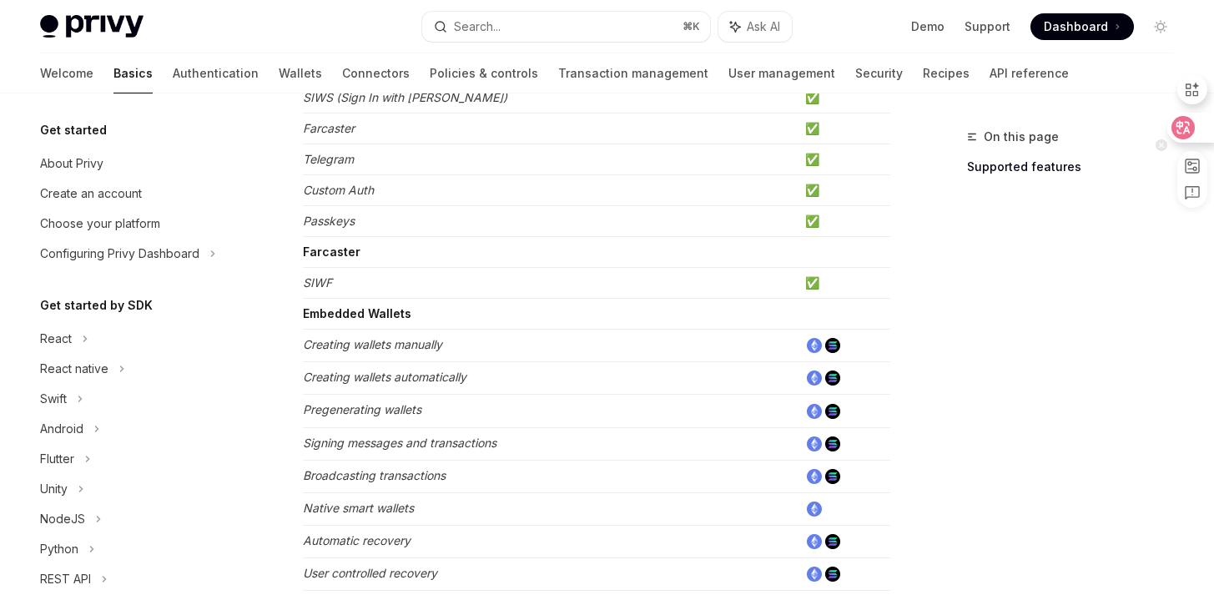
click at [1188, 132] on icon at bounding box center [1183, 127] width 14 height 13
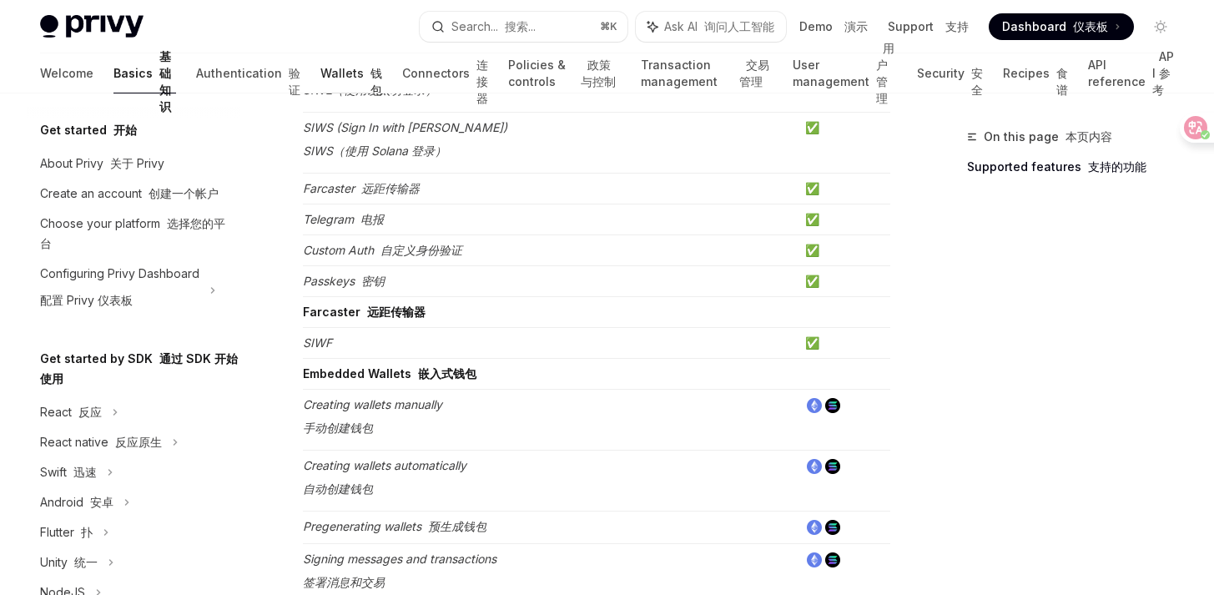
click at [320, 77] on link "Wallets 钱包" at bounding box center [351, 73] width 62 height 40
type textarea "*"
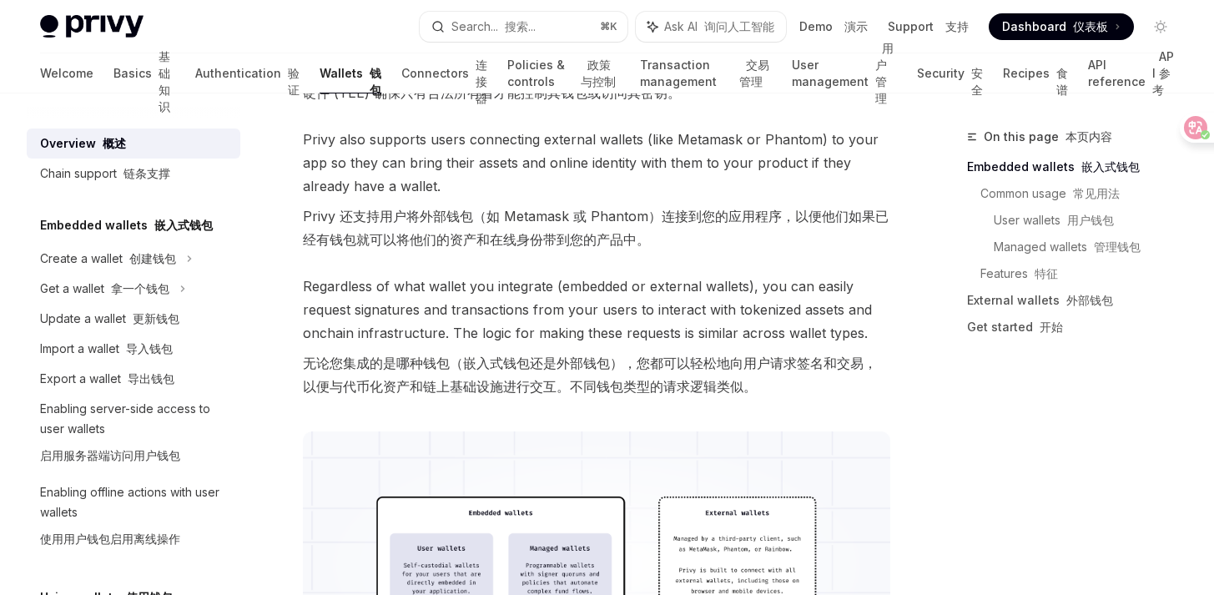
scroll to position [503, 0]
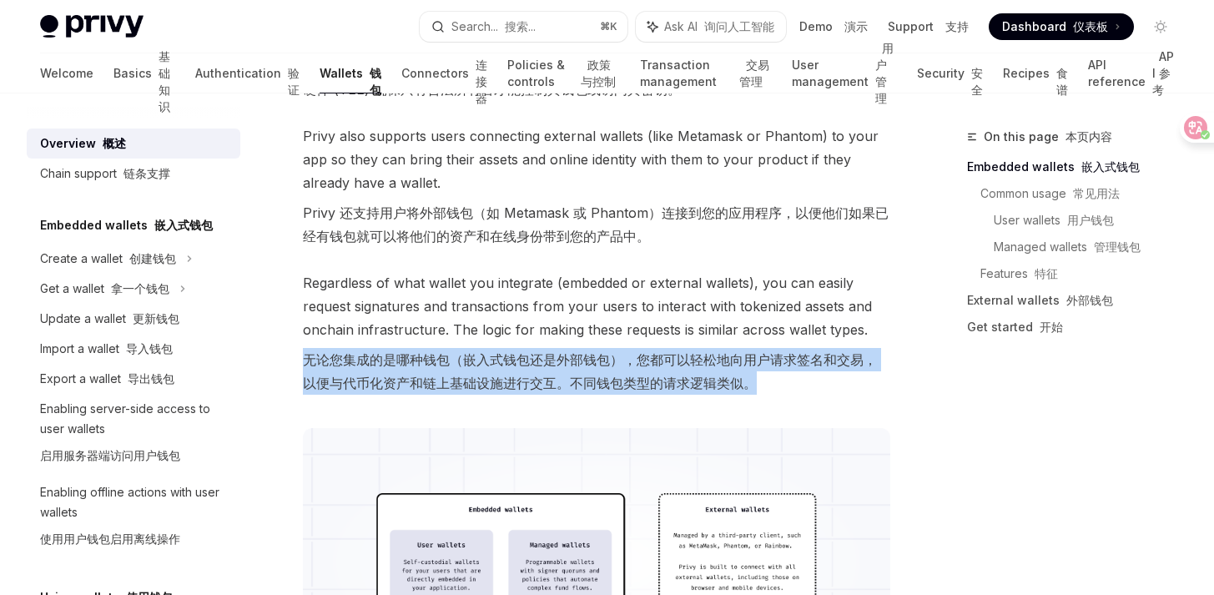
drag, startPoint x: 301, startPoint y: 380, endPoint x: 747, endPoint y: 389, distance: 445.6
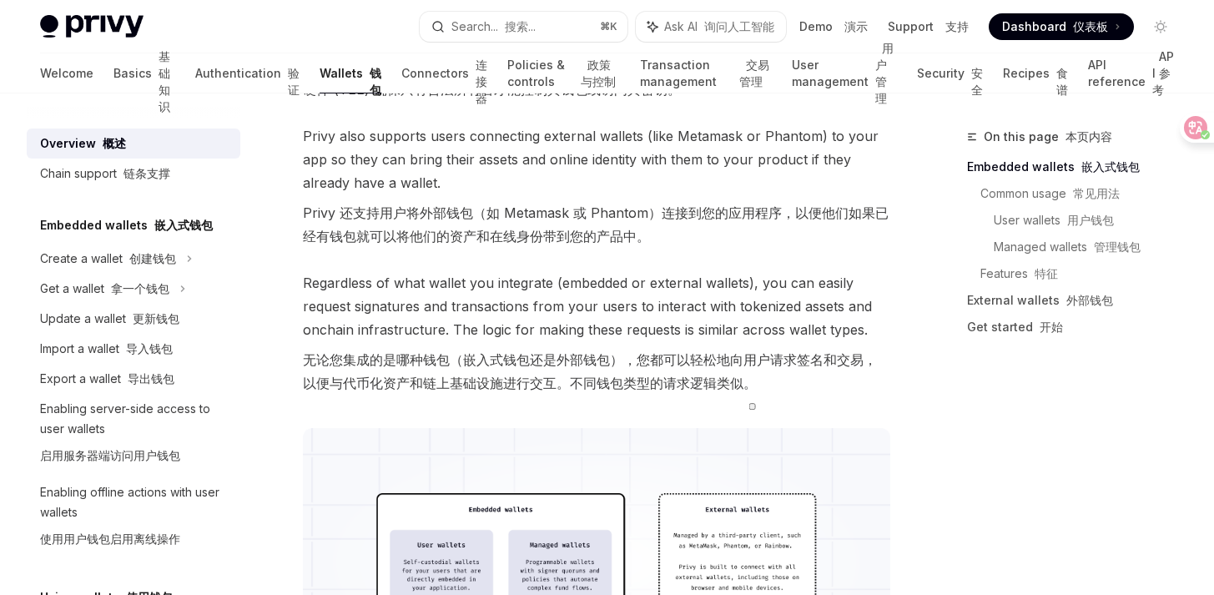
click at [820, 398] on span "Regardless of what wallet you integrate (embedded or external wallets), you can…" at bounding box center [596, 336] width 587 height 130
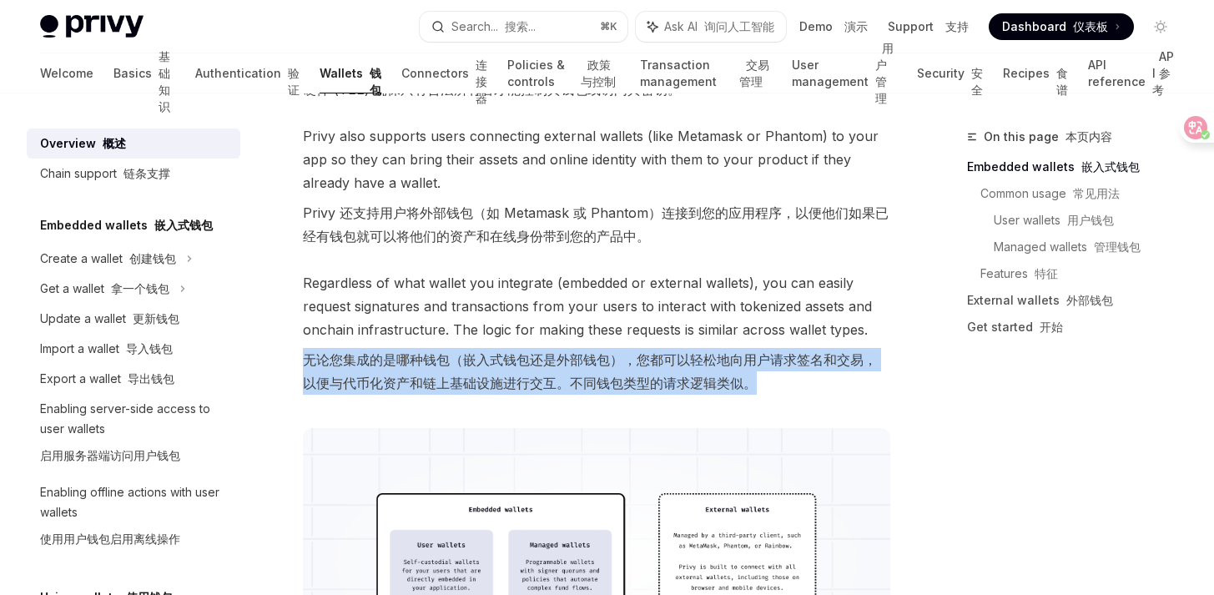
drag, startPoint x: 302, startPoint y: 358, endPoint x: 749, endPoint y: 386, distance: 448.0
click at [808, 388] on font "无论您集成的是哪种钱包（嵌入式钱包还是外部钱包），您都可以轻松地向用户请求签名和交易，以便与代币化资产和链上基础设施进行交互。不同钱包类型的请求逻辑类似。" at bounding box center [596, 371] width 587 height 47
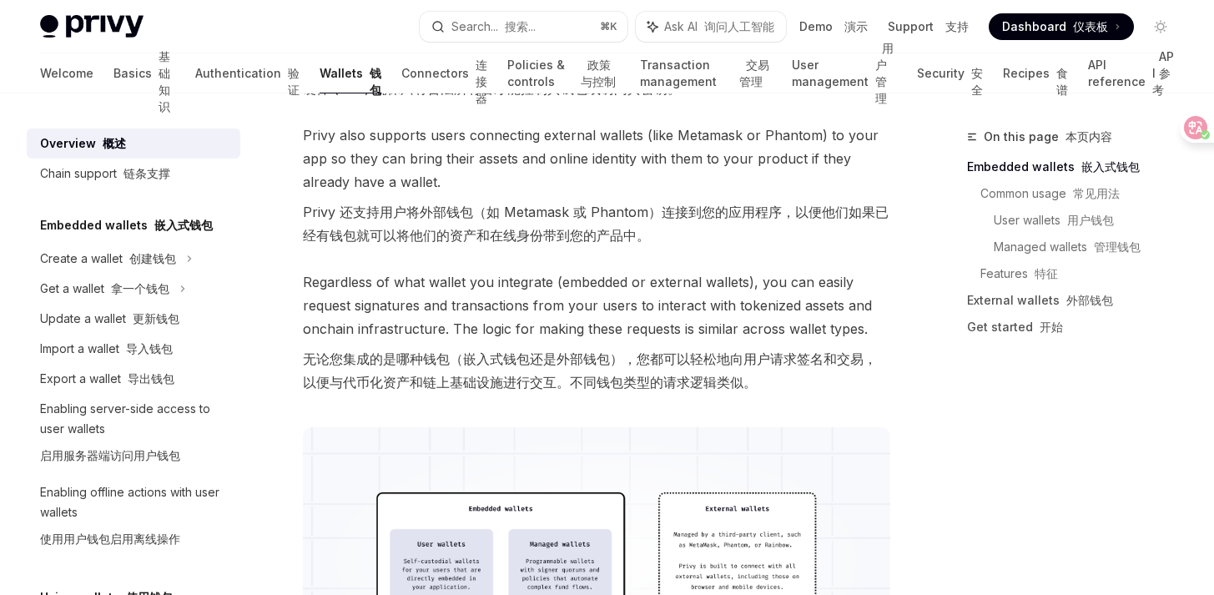
scroll to position [739, 0]
